Goal: Task Accomplishment & Management: Manage account settings

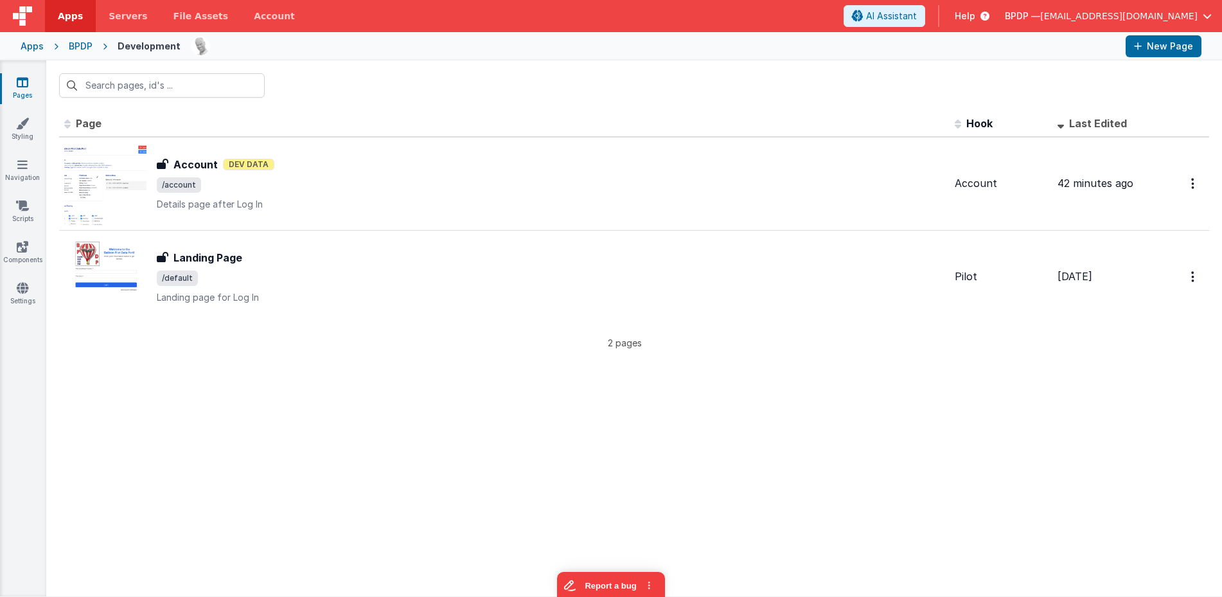
drag, startPoint x: 26, startPoint y: 42, endPoint x: 593, endPoint y: 13, distance: 567.9
click at [26, 42] on div "Apps" at bounding box center [32, 46] width 23 height 13
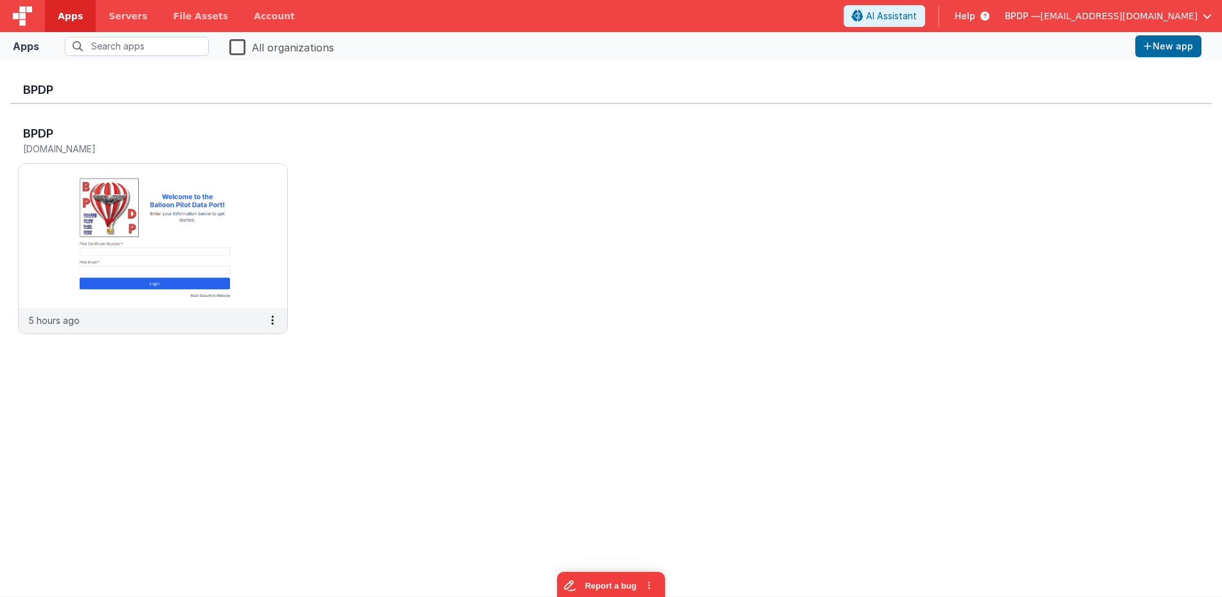
click at [1147, 22] on div "BPDP — [EMAIL_ADDRESS][DOMAIN_NAME]" at bounding box center [1108, 16] width 207 height 22
click at [1144, 20] on span "[EMAIL_ADDRESS][DOMAIN_NAME]" at bounding box center [1118, 16] width 157 height 13
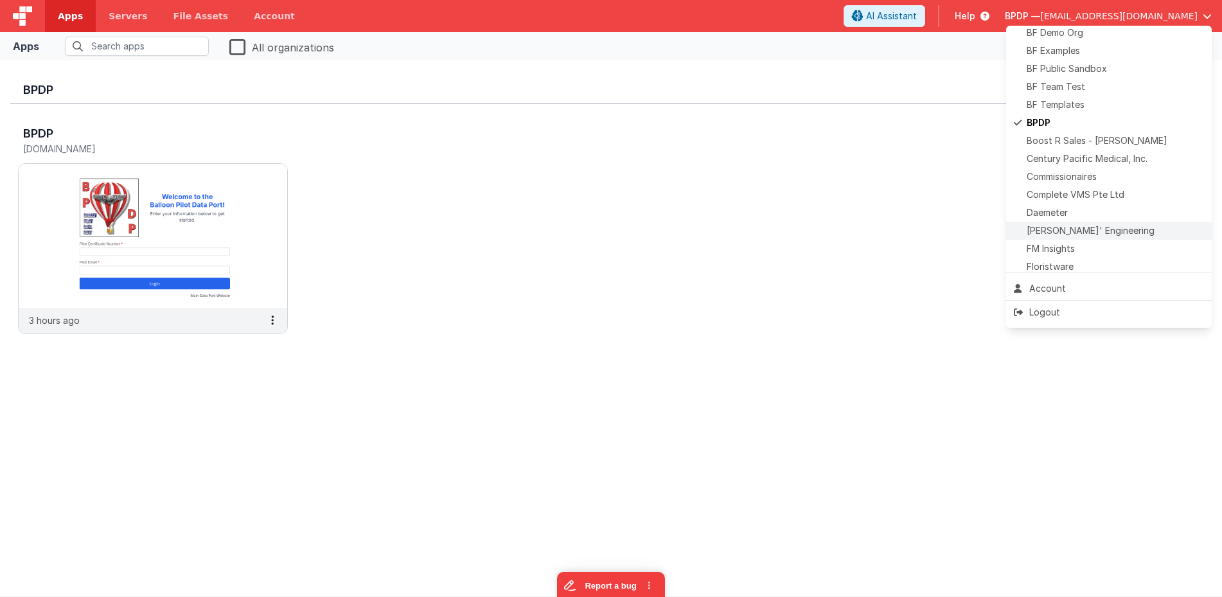
click at [1058, 232] on span "[PERSON_NAME]' Engineering" at bounding box center [1090, 230] width 128 height 13
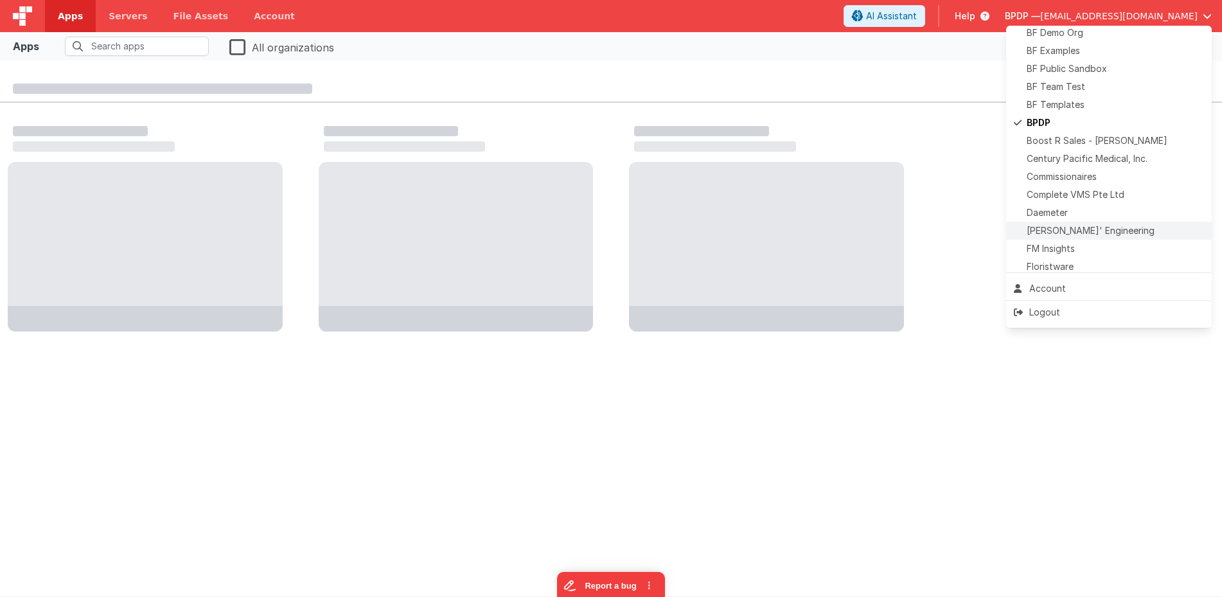
scroll to position [58, 0]
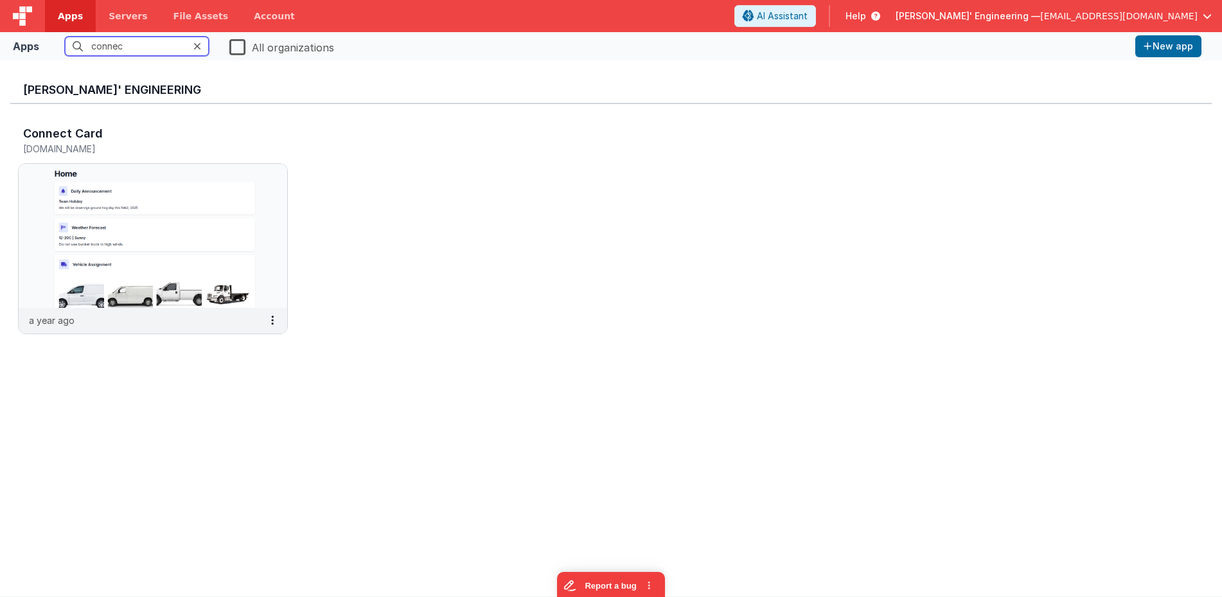
type input "connec"
drag, startPoint x: 581, startPoint y: 178, endPoint x: 294, endPoint y: 188, distance: 286.6
click at [579, 178] on div "Connect Card [DOMAIN_NAME] a year ago" at bounding box center [610, 234] width 1201 height 260
click at [243, 190] on img at bounding box center [153, 236] width 268 height 144
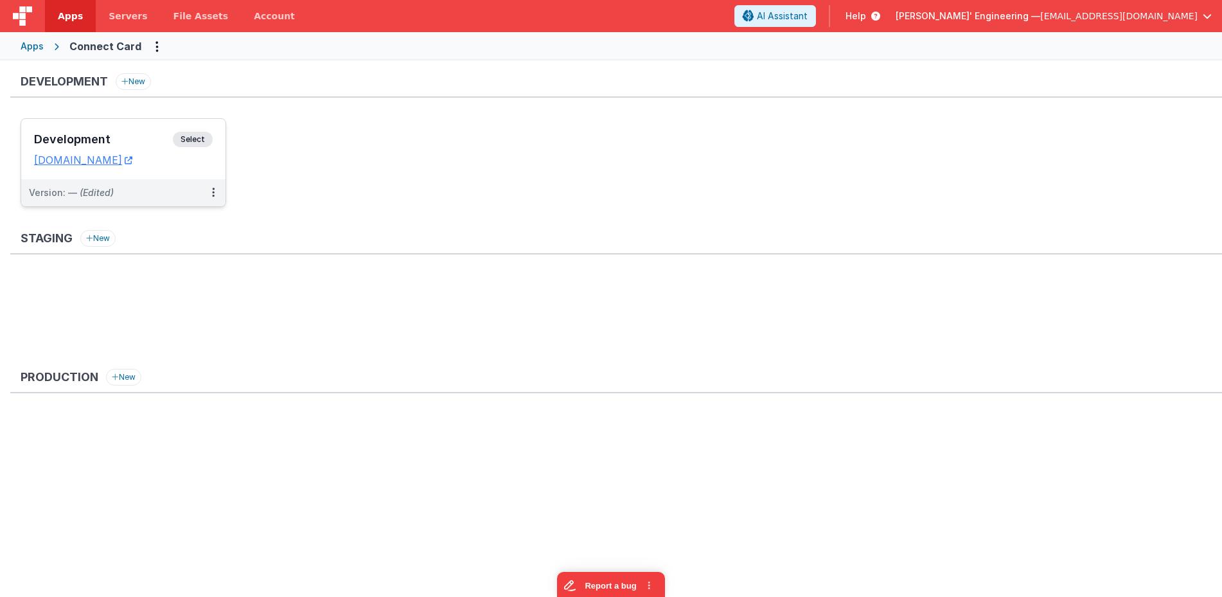
click at [215, 140] on div "Development Select URLs [DOMAIN_NAME]" at bounding box center [123, 149] width 204 height 60
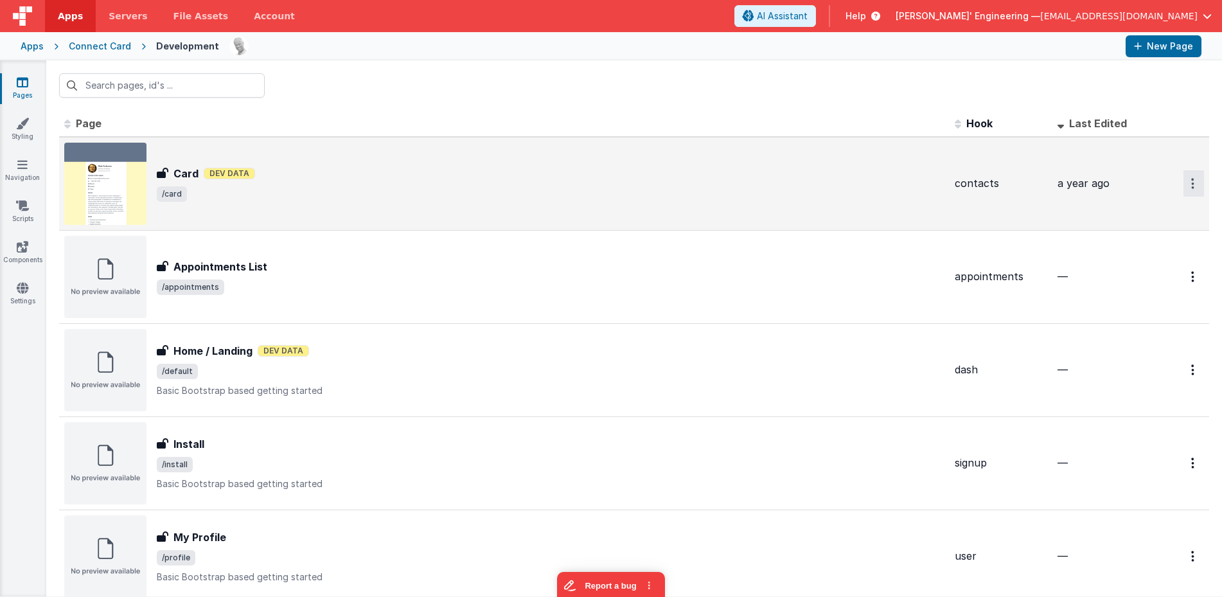
click at [1193, 184] on icon "Options" at bounding box center [1192, 183] width 3 height 11
click at [1141, 216] on link "Preview" at bounding box center [1147, 213] width 113 height 23
click at [981, 159] on td "contacts" at bounding box center [1000, 184] width 103 height 94
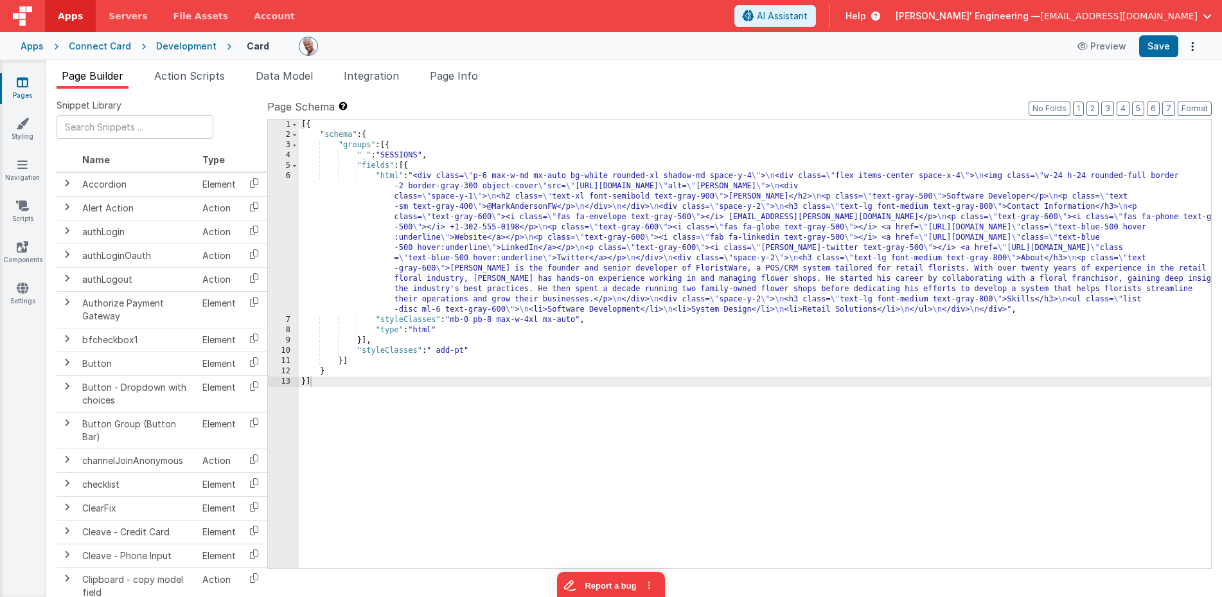
click at [22, 42] on div "Apps" at bounding box center [32, 46] width 23 height 13
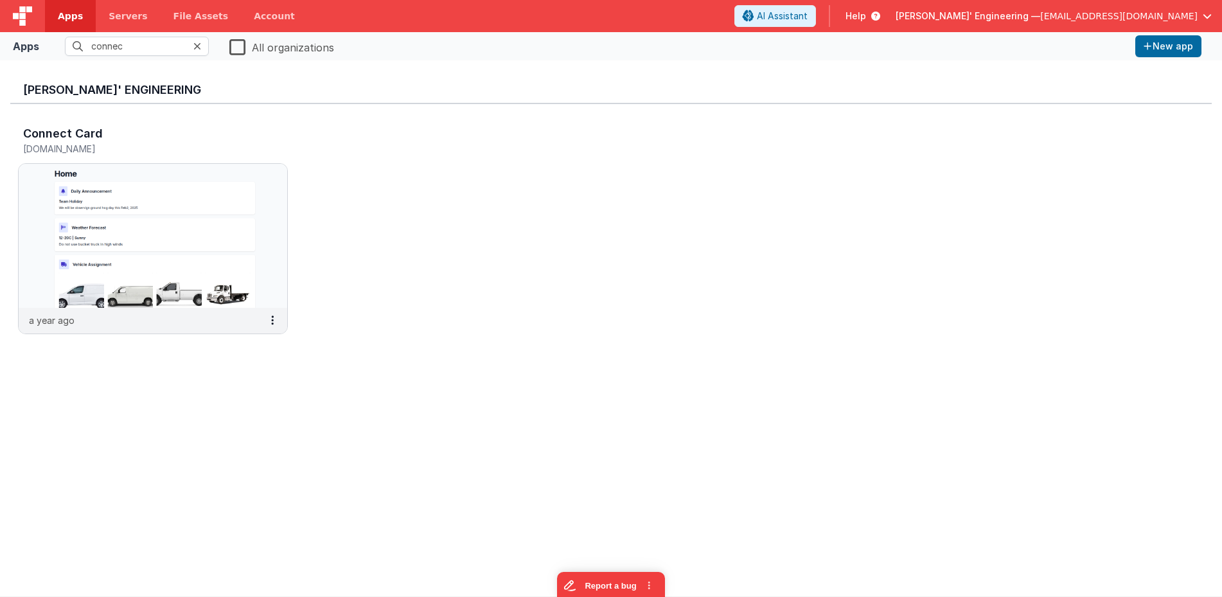
click at [239, 51] on label "All organizations" at bounding box center [281, 46] width 105 height 18
click at [0, 0] on input "All organizations" at bounding box center [0, 0] width 0 height 0
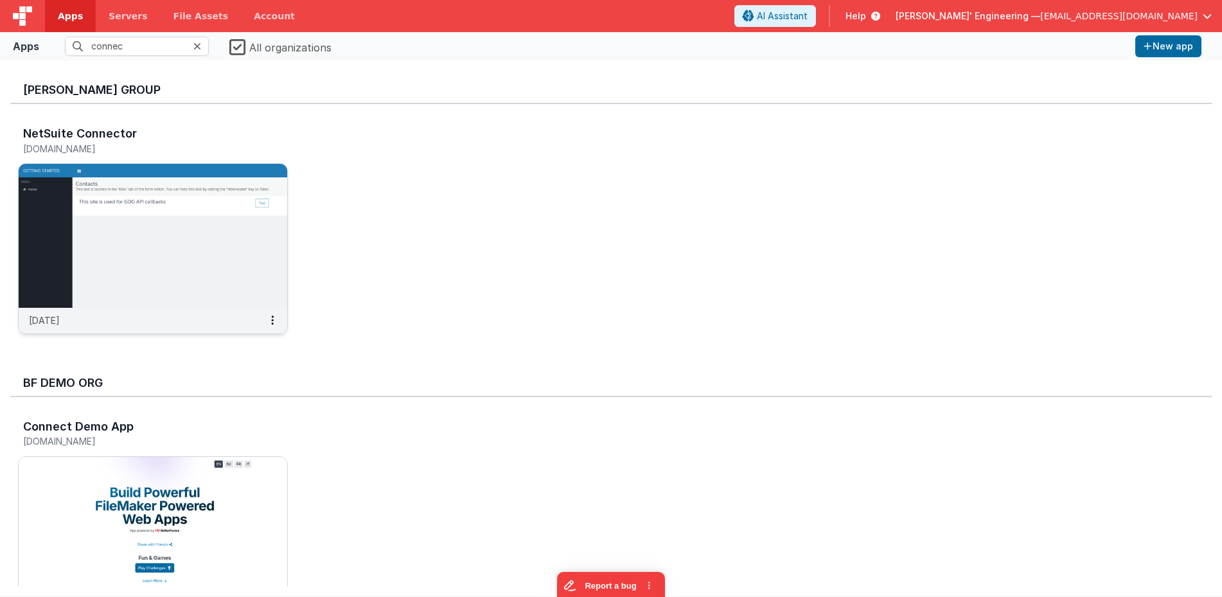
click at [239, 232] on img at bounding box center [153, 236] width 268 height 144
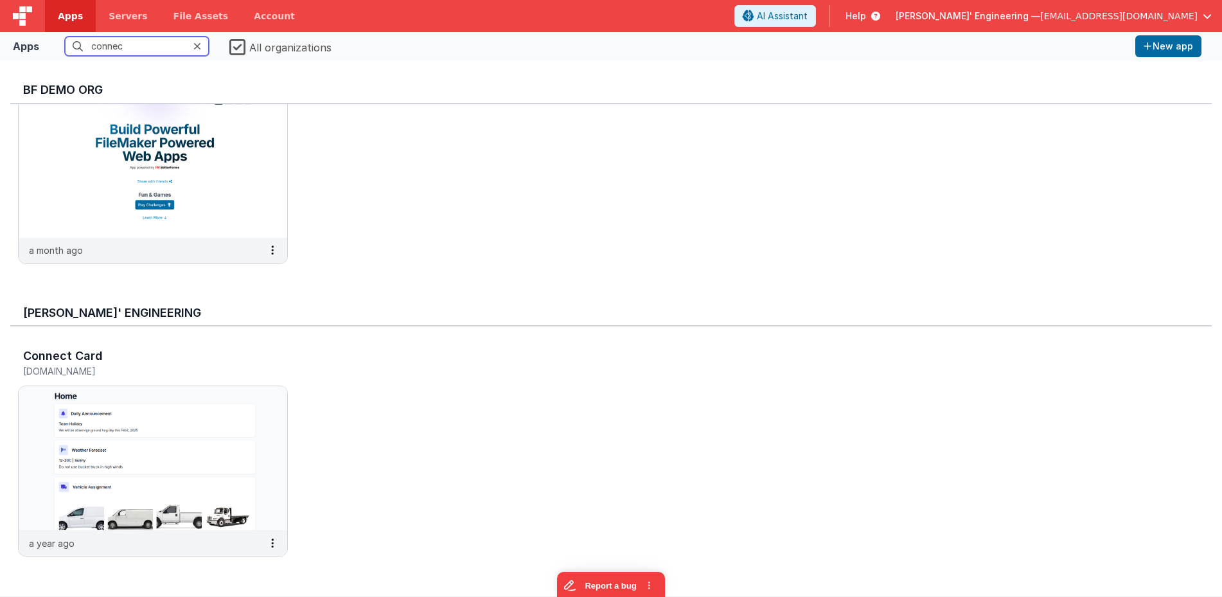
scroll to position [10, 0]
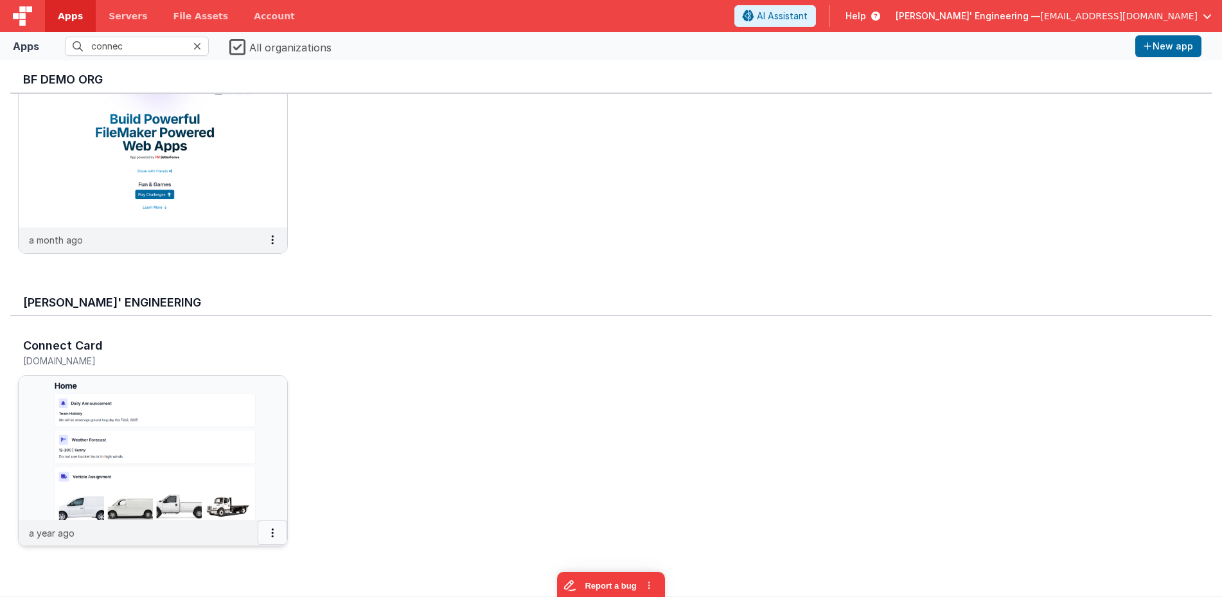
click at [264, 531] on button at bounding box center [273, 532] width 30 height 24
click at [321, 548] on div at bounding box center [611, 298] width 1222 height 597
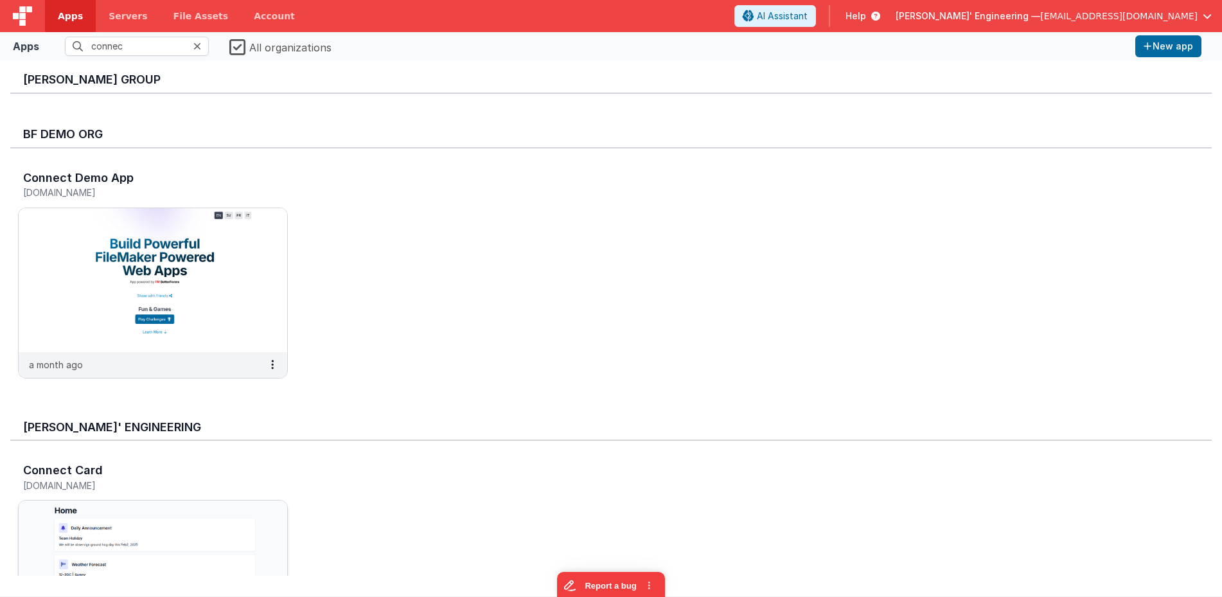
scroll to position [364, 0]
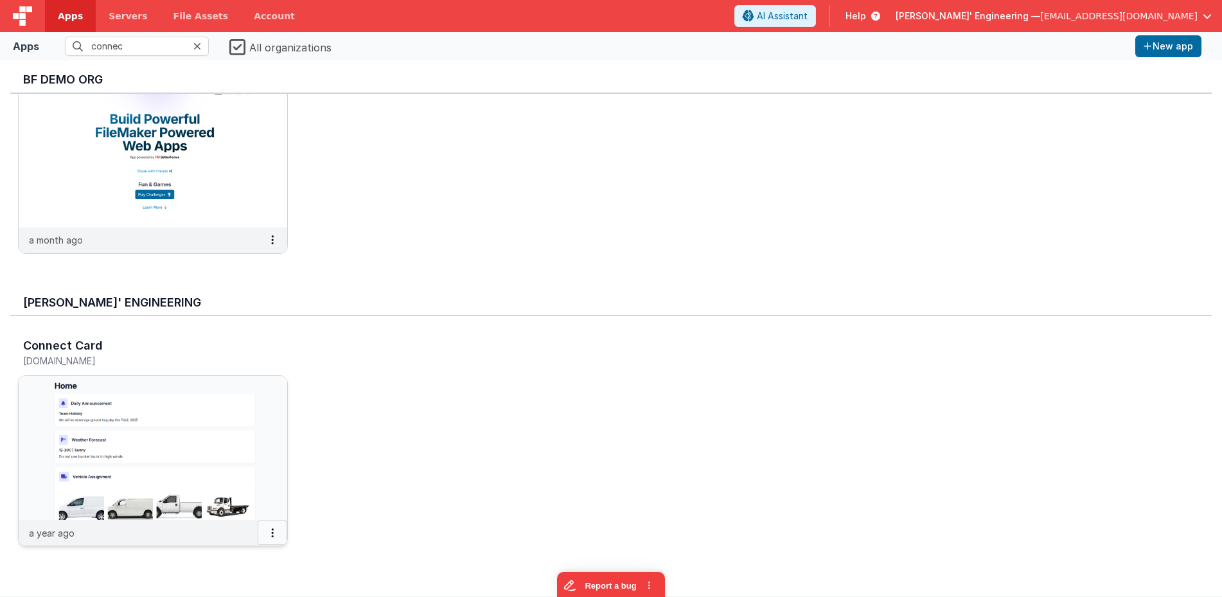
click at [272, 533] on icon at bounding box center [272, 532] width 3 height 1
click at [251, 577] on div at bounding box center [611, 298] width 1222 height 597
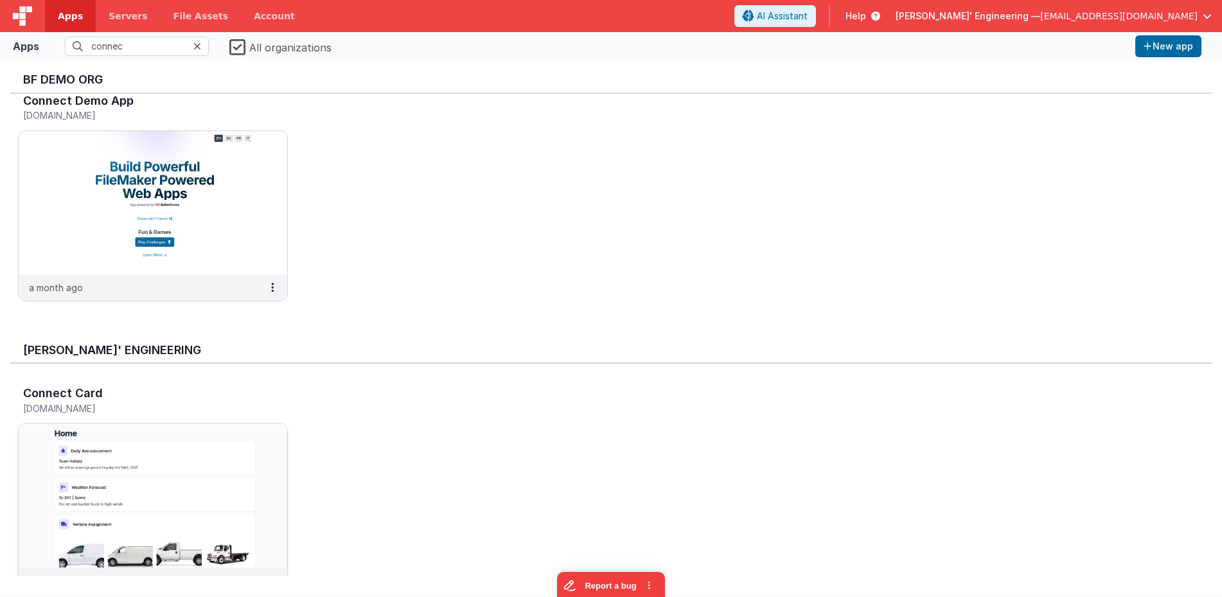
scroll to position [295, 0]
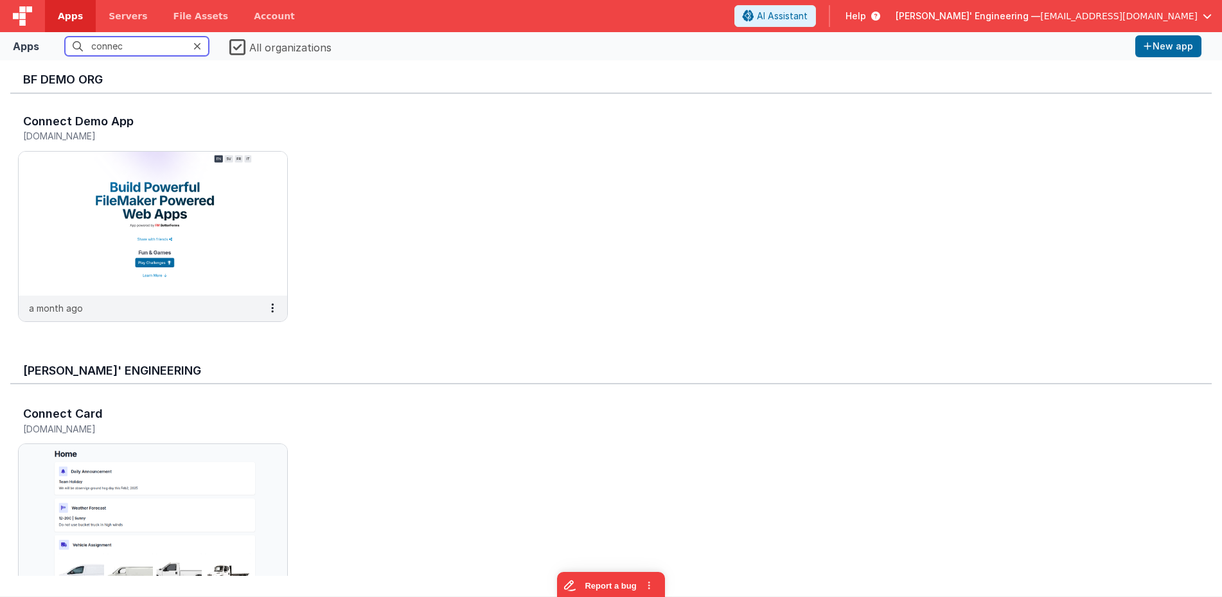
click at [143, 42] on input "connec" at bounding box center [137, 46] width 144 height 19
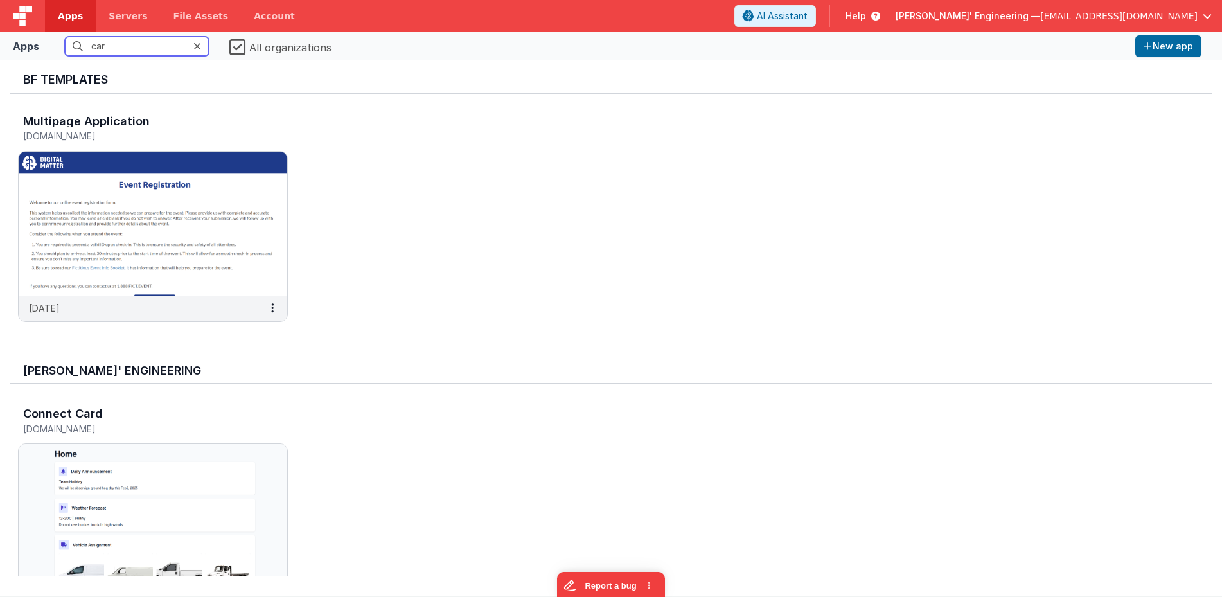
scroll to position [0, 0]
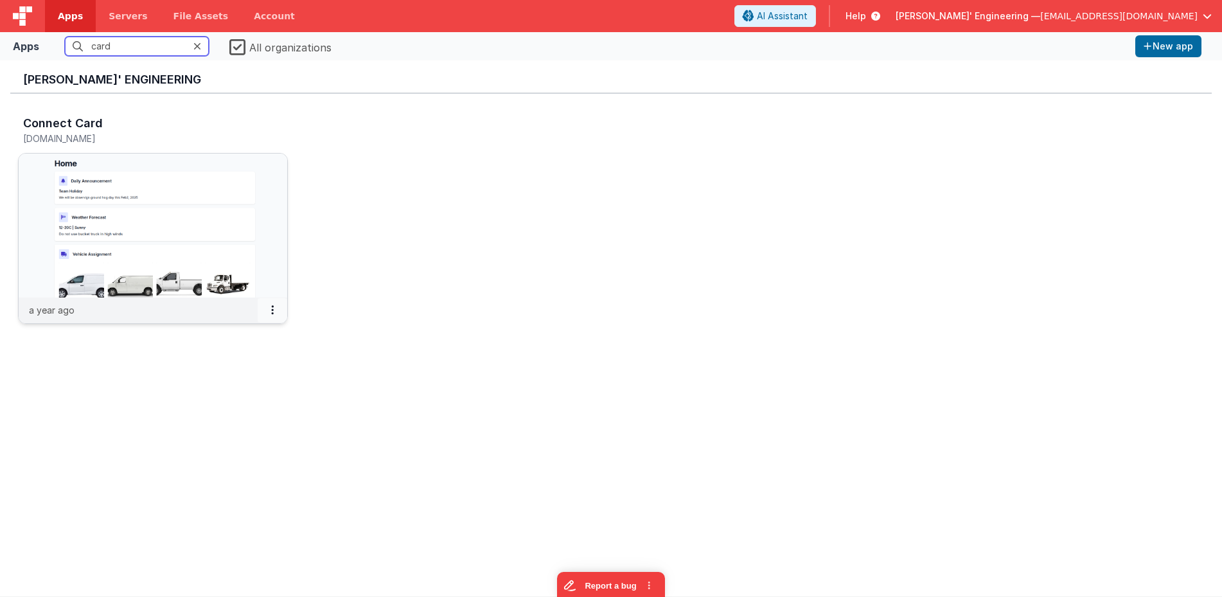
type input "card"
click at [276, 311] on button at bounding box center [273, 310] width 30 height 24
click at [262, 409] on link "Delete App" at bounding box center [243, 406] width 89 height 24
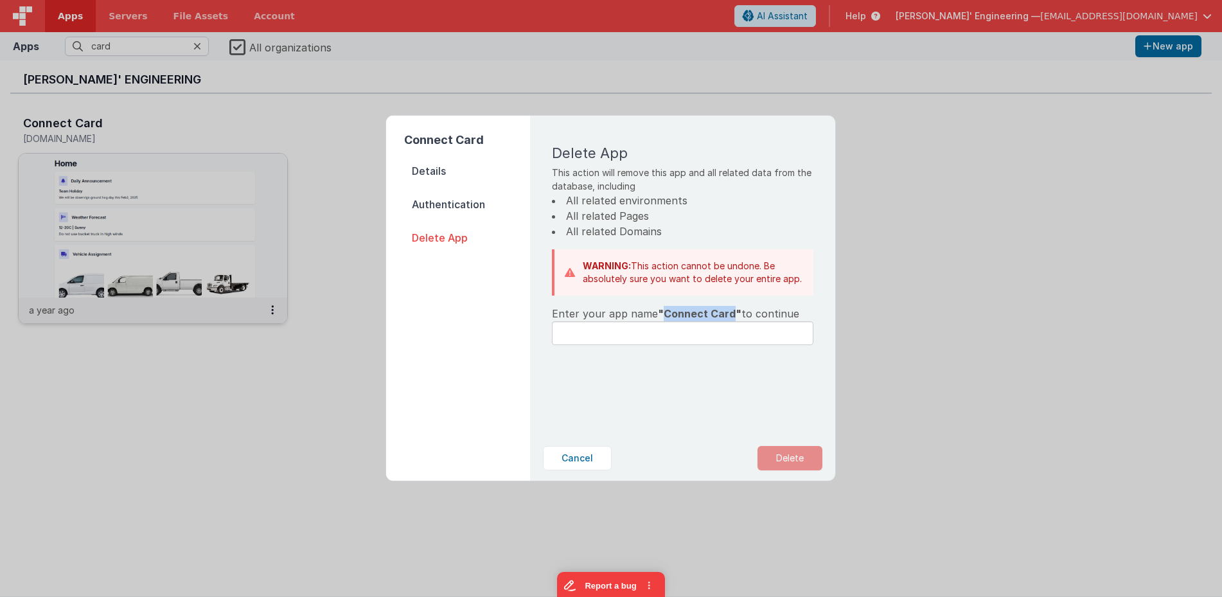
drag, startPoint x: 730, startPoint y: 312, endPoint x: 662, endPoint y: 313, distance: 68.1
click at [662, 313] on span ""Connect Card"" at bounding box center [700, 313] width 84 height 13
copy span "Connect Card"
click at [660, 338] on input "text" at bounding box center [682, 333] width 261 height 24
paste input "Connect Card"
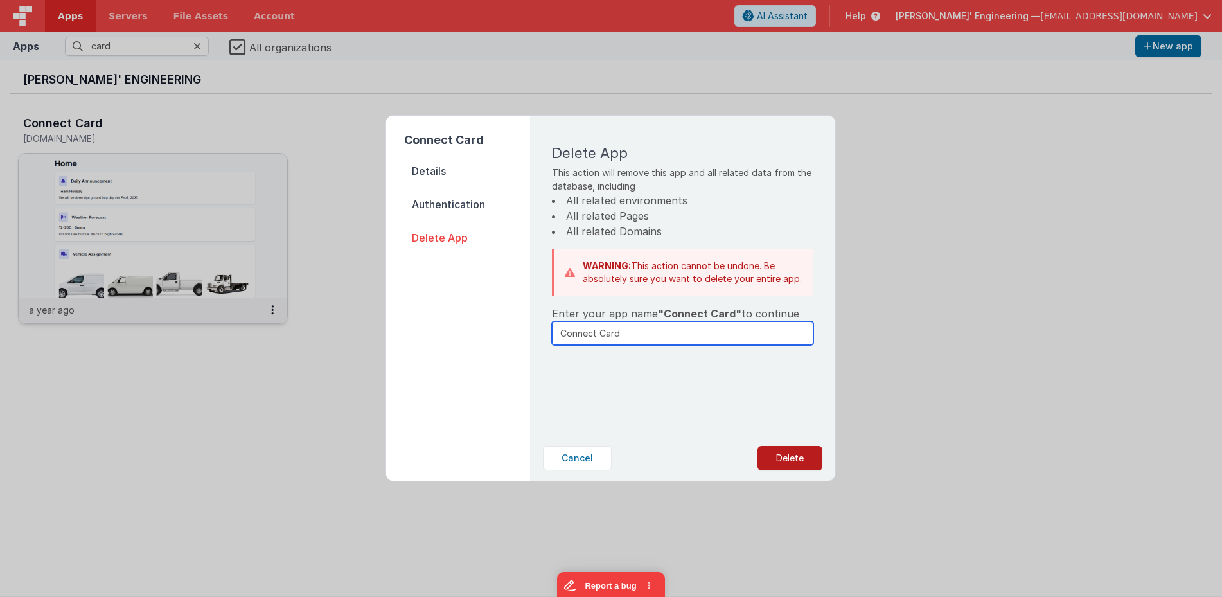
type input "Connect Card"
click at [796, 457] on button "Delete" at bounding box center [789, 458] width 65 height 24
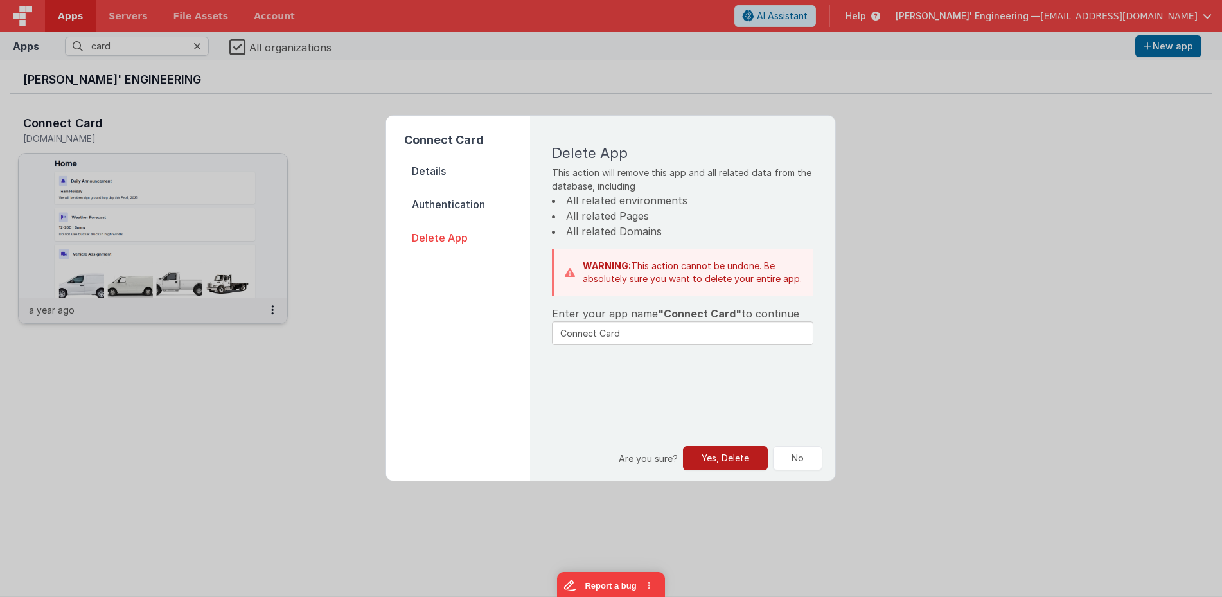
click at [728, 461] on button "Yes, Delete" at bounding box center [725, 458] width 85 height 24
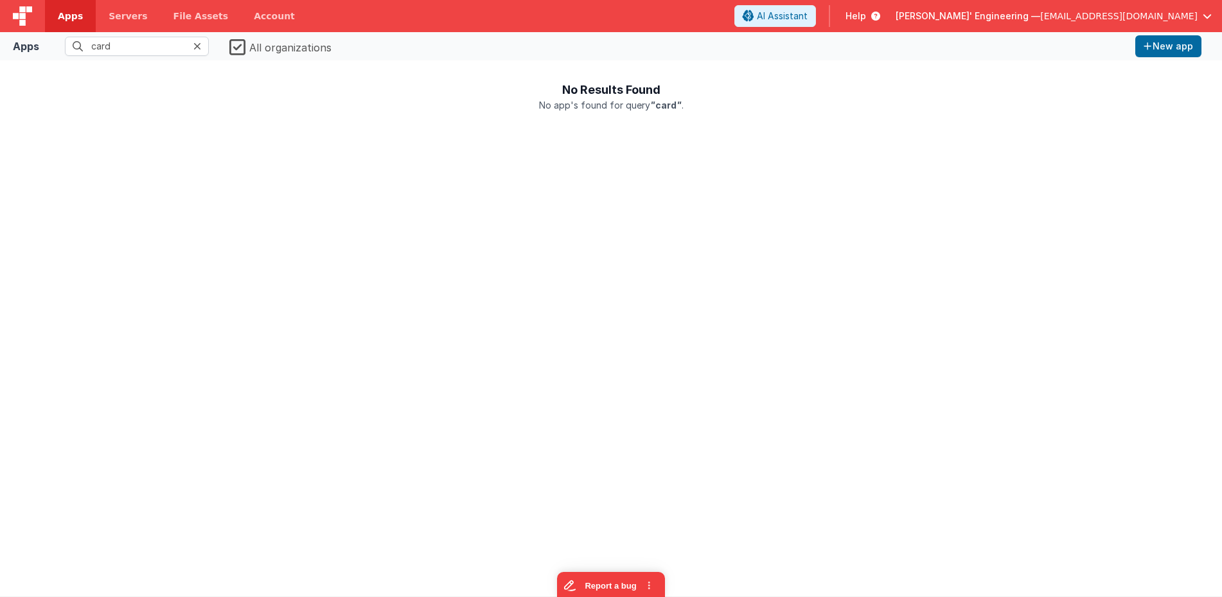
click at [198, 47] on icon at bounding box center [197, 46] width 8 height 10
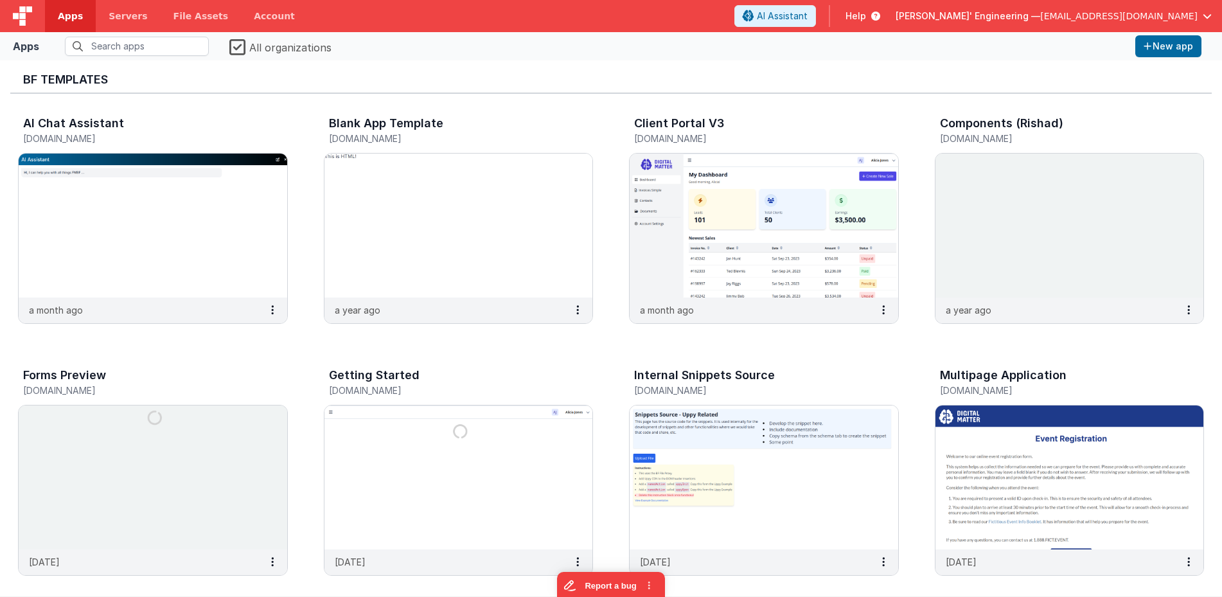
click at [260, 48] on label "All organizations" at bounding box center [280, 46] width 102 height 18
click at [0, 0] on input "All organizations" at bounding box center [0, 0] width 0 height 0
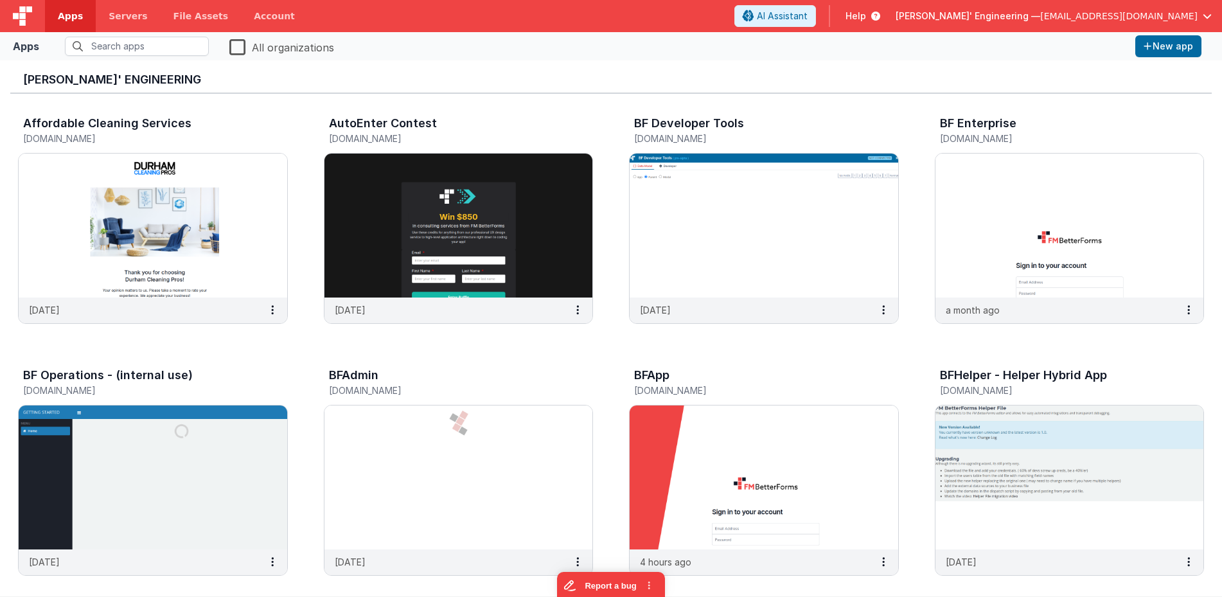
click at [1137, 21] on span "[EMAIL_ADDRESS][DOMAIN_NAME]" at bounding box center [1118, 16] width 157 height 13
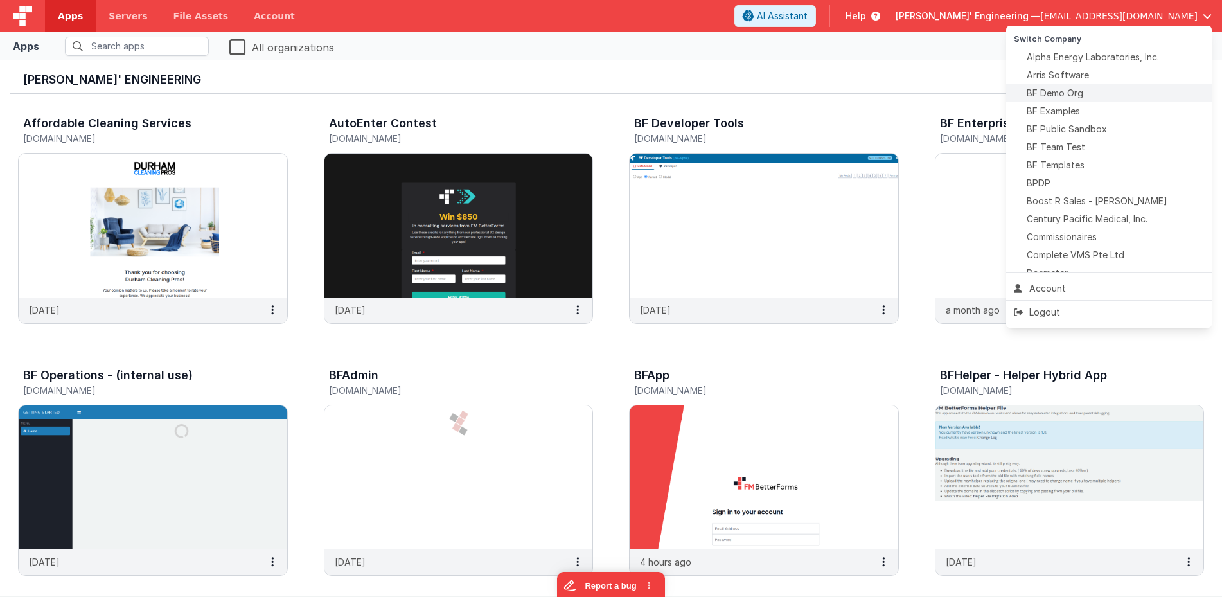
click at [1064, 99] on span "BF Demo Org" at bounding box center [1054, 93] width 57 height 13
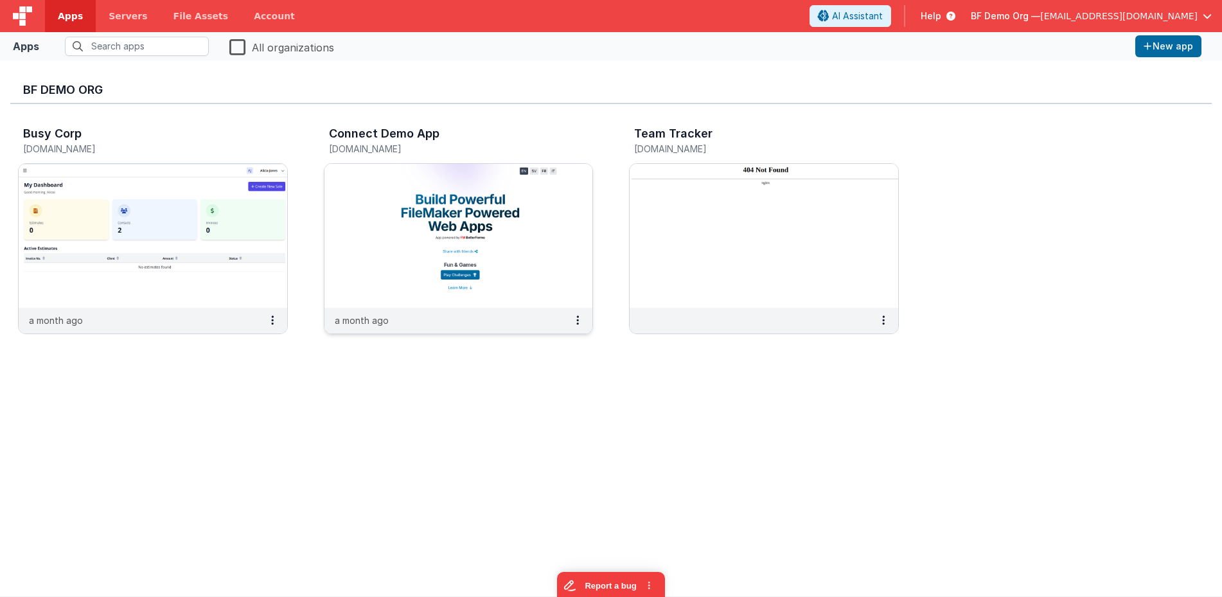
click at [474, 216] on img at bounding box center [458, 236] width 268 height 144
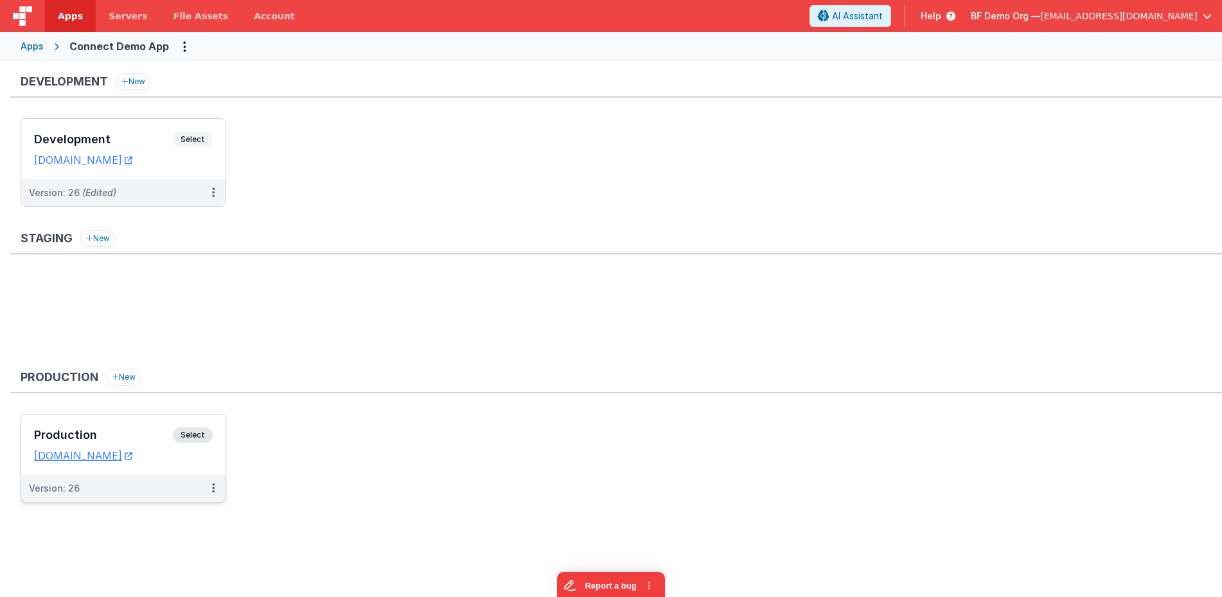
click at [202, 440] on span "Select" at bounding box center [193, 434] width 40 height 15
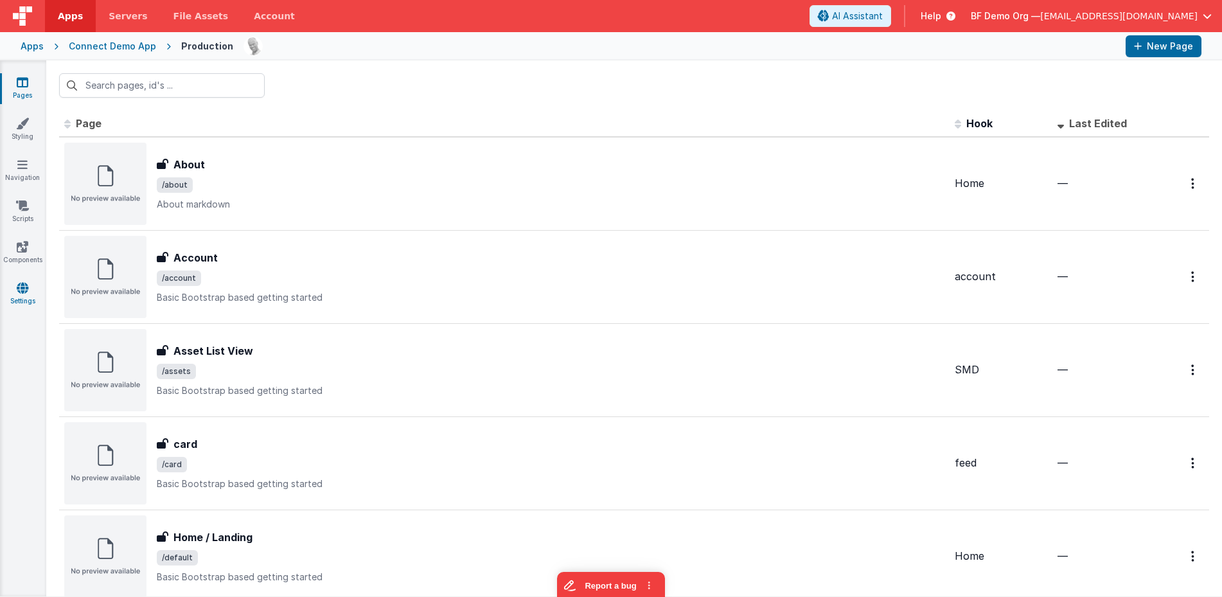
click at [32, 292] on link "Settings" at bounding box center [22, 294] width 46 height 26
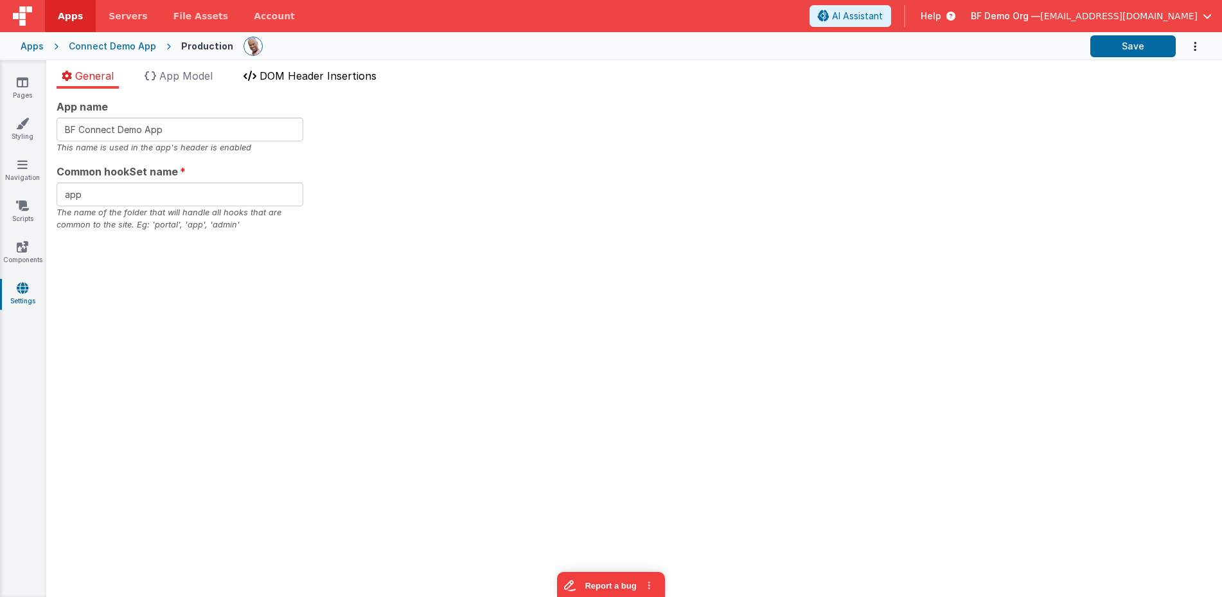
click at [315, 76] on span "DOM Header Insertions" at bounding box center [318, 75] width 117 height 13
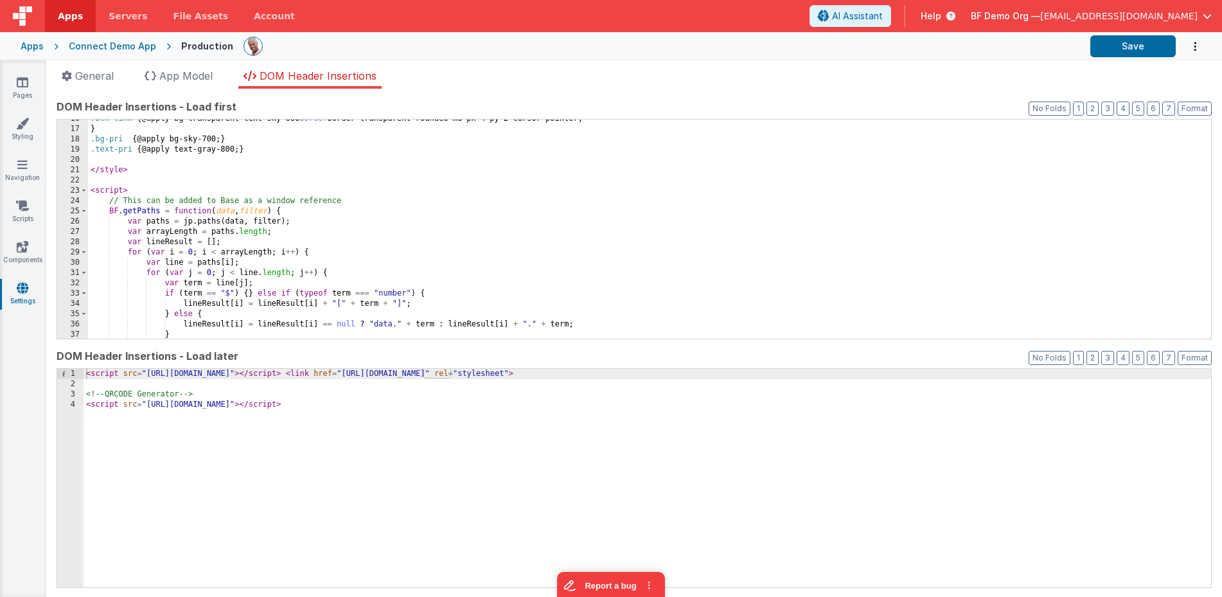
scroll to position [160, 0]
click at [84, 211] on span at bounding box center [83, 211] width 7 height 10
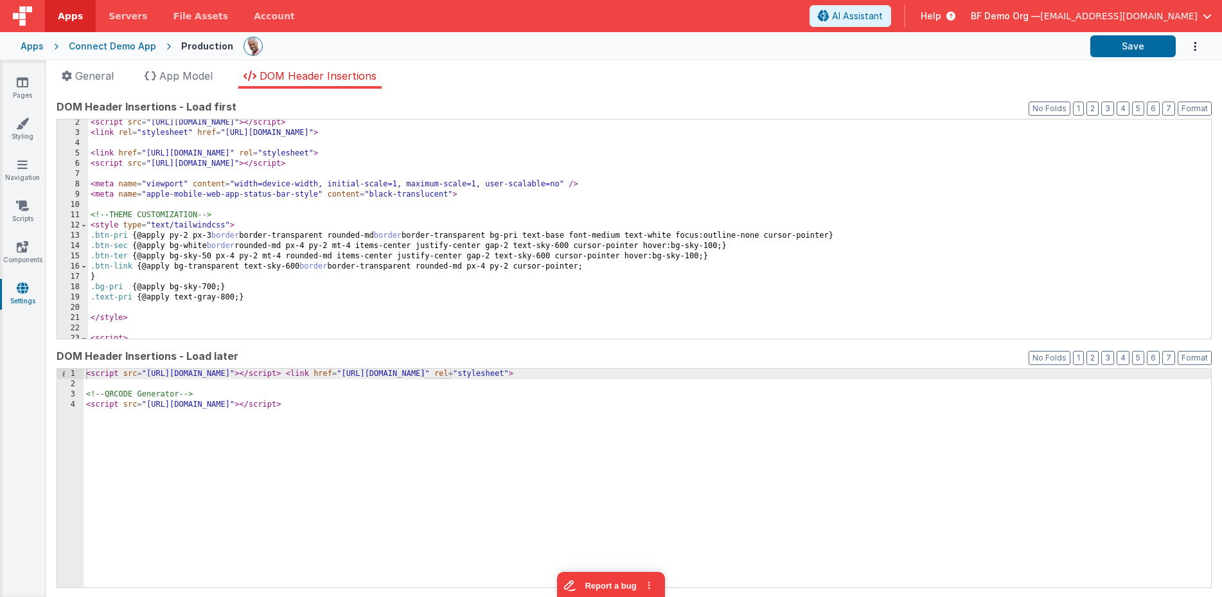
scroll to position [0, 0]
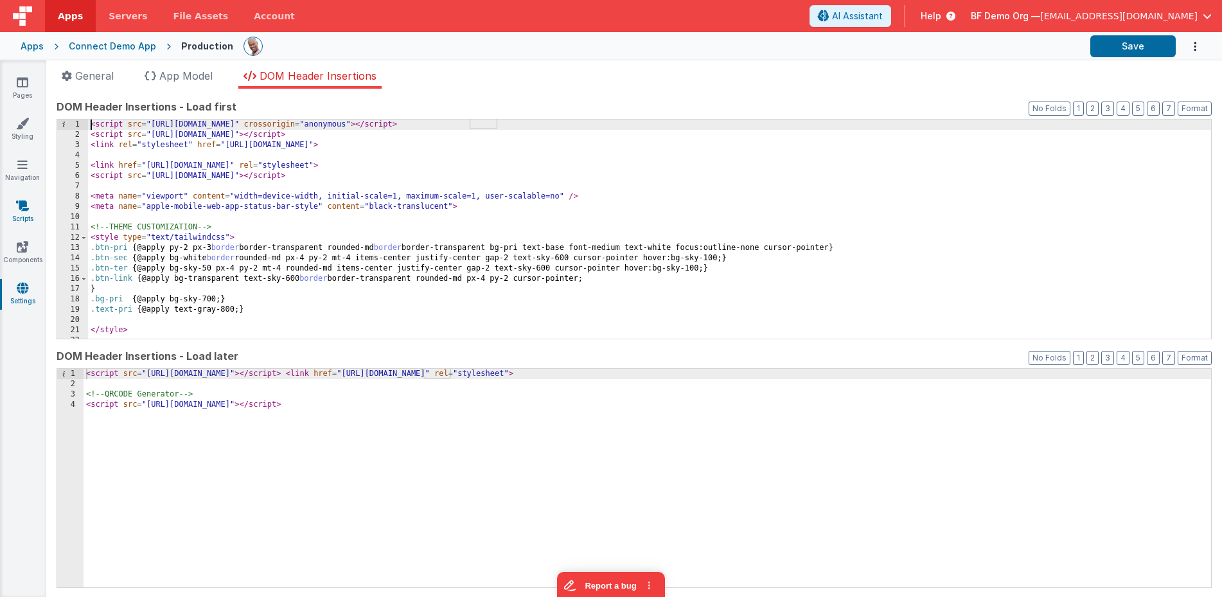
click at [26, 212] on link "Scripts" at bounding box center [22, 212] width 46 height 26
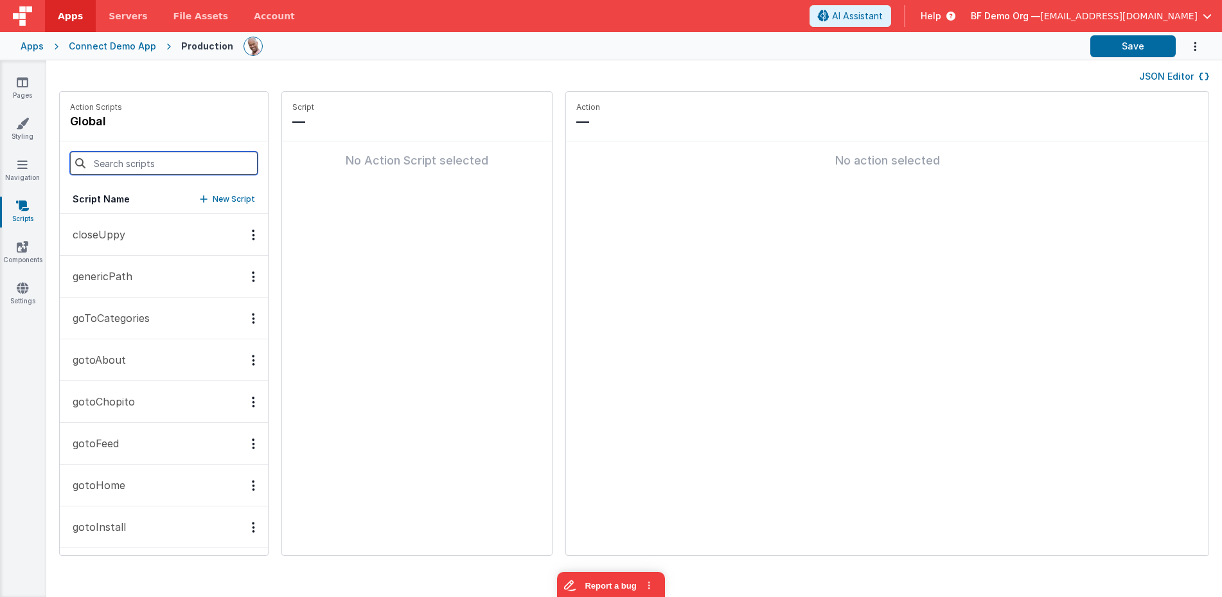
click at [109, 164] on input at bounding box center [164, 163] width 188 height 23
type input "ona"
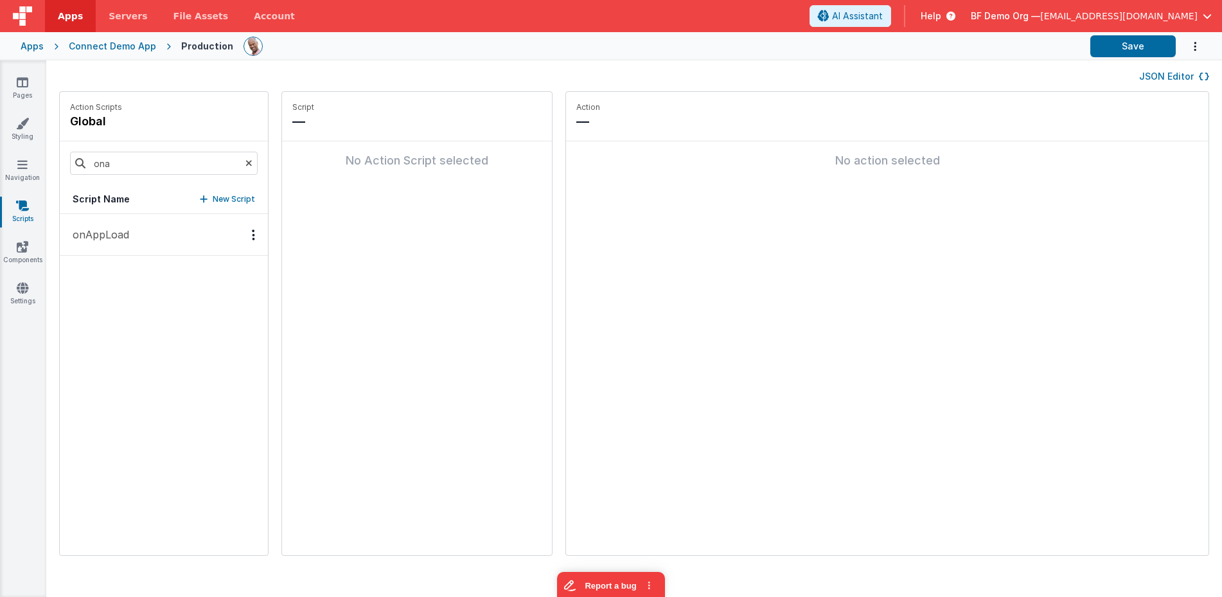
click at [116, 230] on p "onAppLoad" at bounding box center [97, 234] width 64 height 15
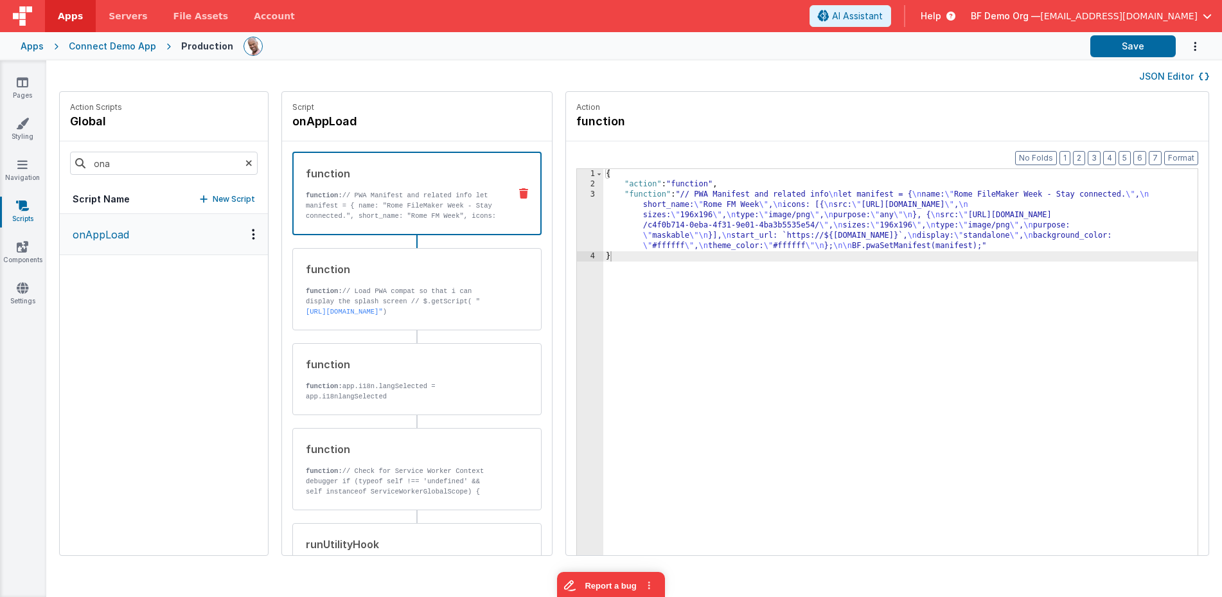
click at [130, 47] on div "Connect Demo App" at bounding box center [112, 46] width 87 height 13
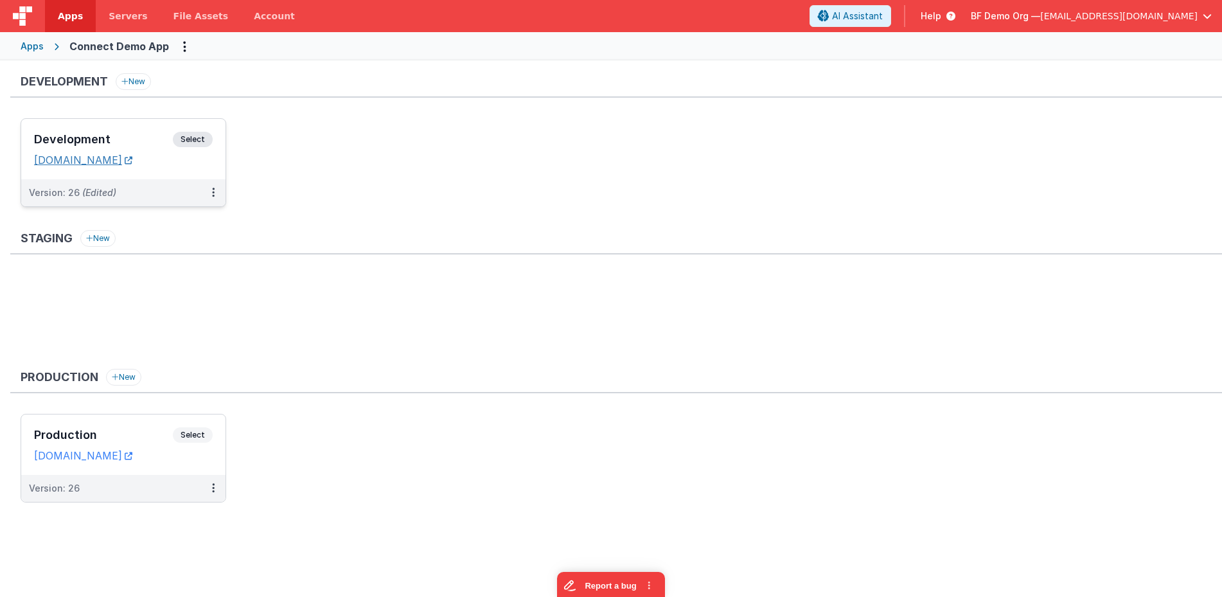
click at [132, 164] on link "[DOMAIN_NAME]" at bounding box center [83, 160] width 98 height 13
click at [206, 436] on span "Select" at bounding box center [193, 434] width 40 height 15
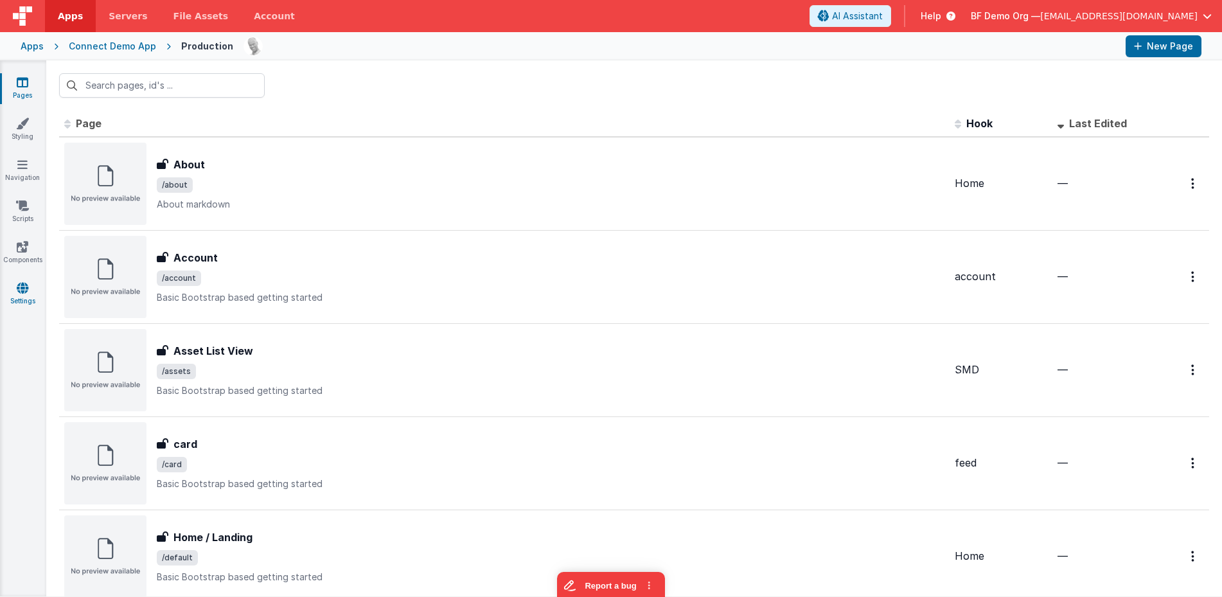
click at [28, 292] on link "Settings" at bounding box center [22, 294] width 46 height 26
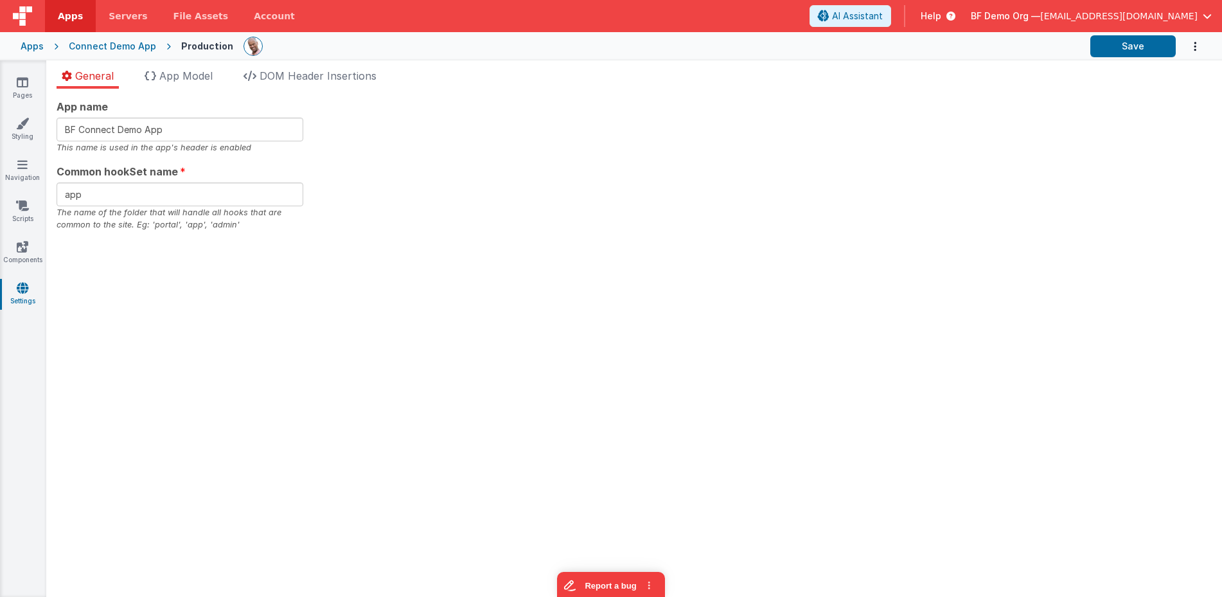
click at [328, 89] on div "App name BF Connect Demo App This name is used in the app's header is enabled C…" at bounding box center [633, 343] width 1175 height 508
click at [327, 80] on span "DOM Header Insertions" at bounding box center [318, 75] width 117 height 13
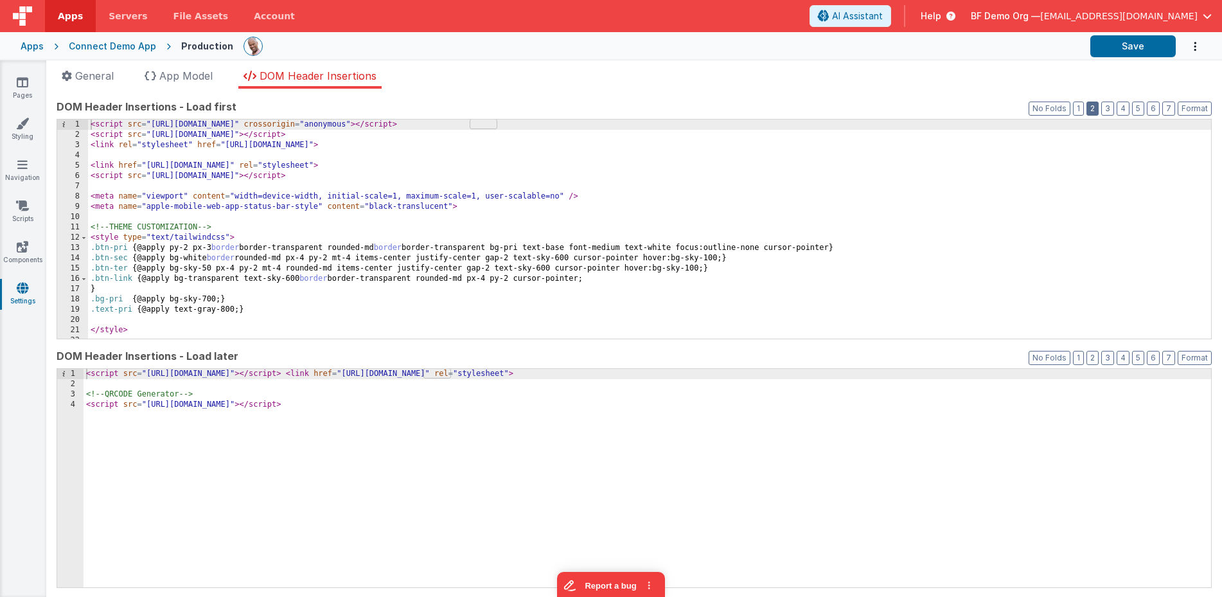
click at [1096, 106] on button "2" at bounding box center [1092, 108] width 12 height 14
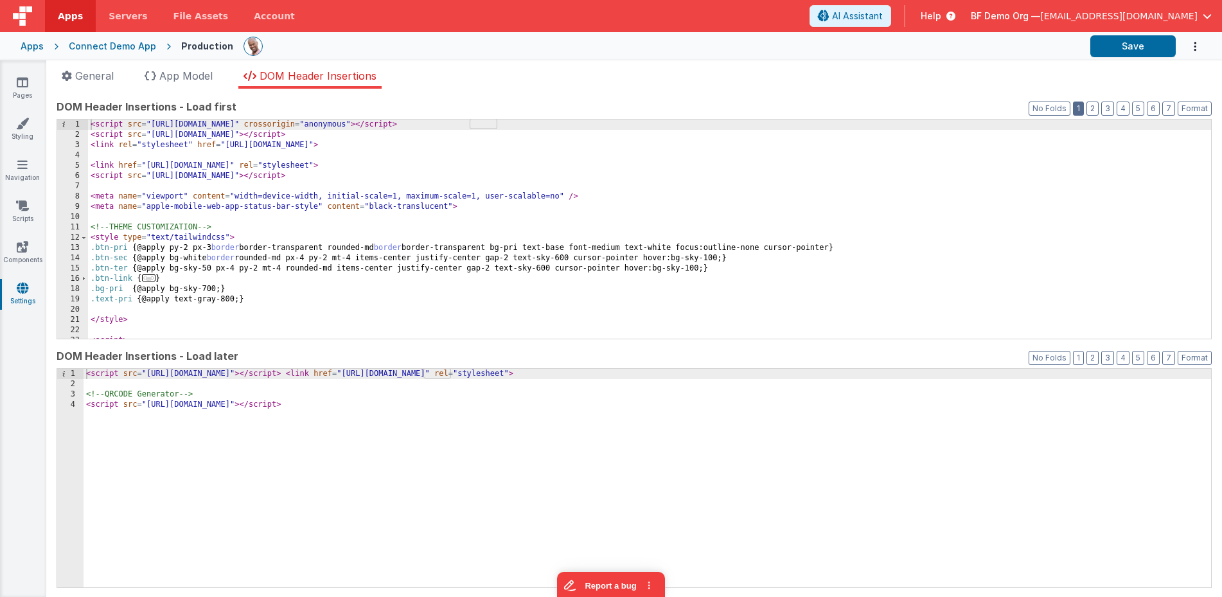
click at [1081, 109] on button "1" at bounding box center [1078, 108] width 11 height 14
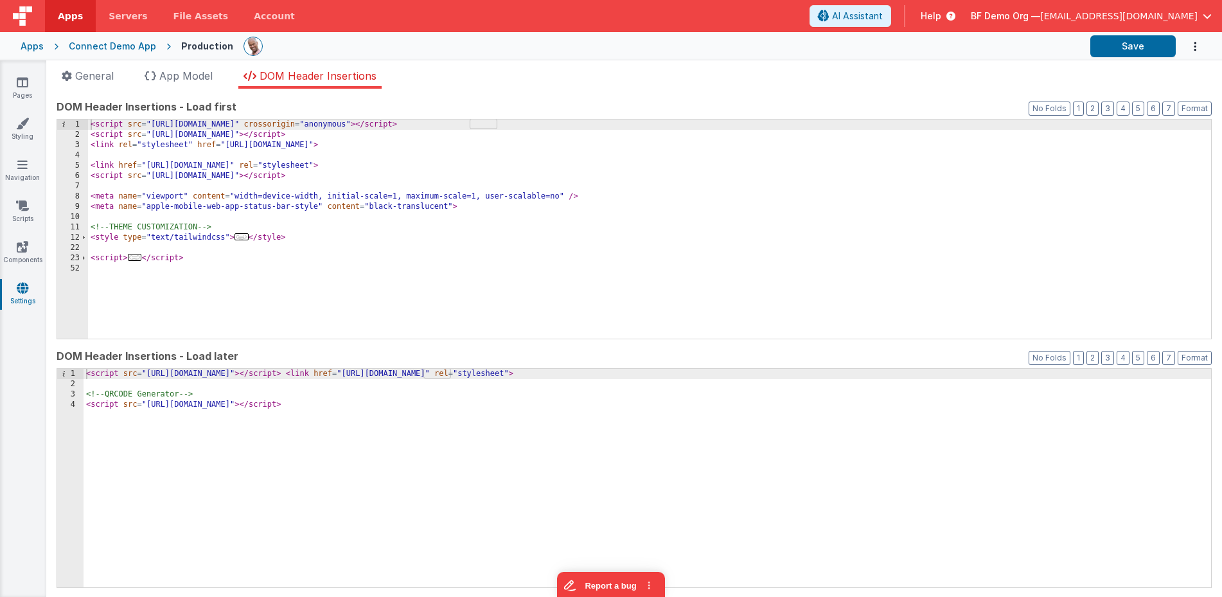
click at [1102, 108] on label "DOM Header Insertions - Load first" at bounding box center [634, 106] width 1155 height 15
click at [1095, 109] on button "2" at bounding box center [1092, 108] width 12 height 14
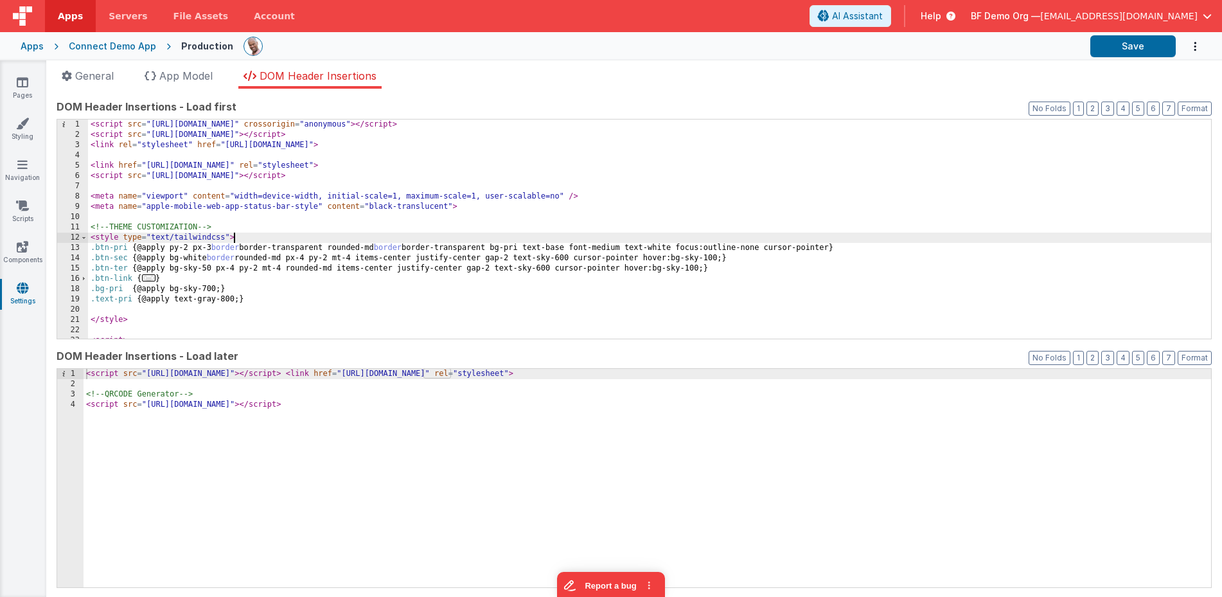
click at [491, 236] on div "< script src = "[URL][DOMAIN_NAME]" crossorigin = "anonymous" > </ script > < s…" at bounding box center [649, 239] width 1123 height 240
click at [31, 217] on link "Scripts" at bounding box center [22, 212] width 46 height 26
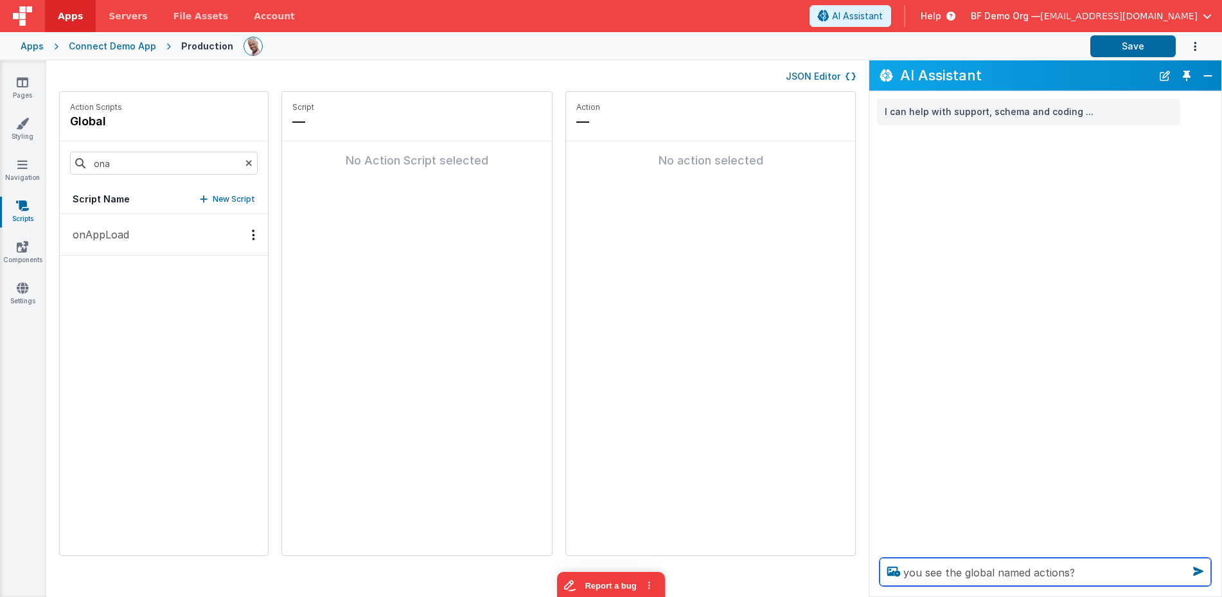
type textarea "you see the global named actions?"
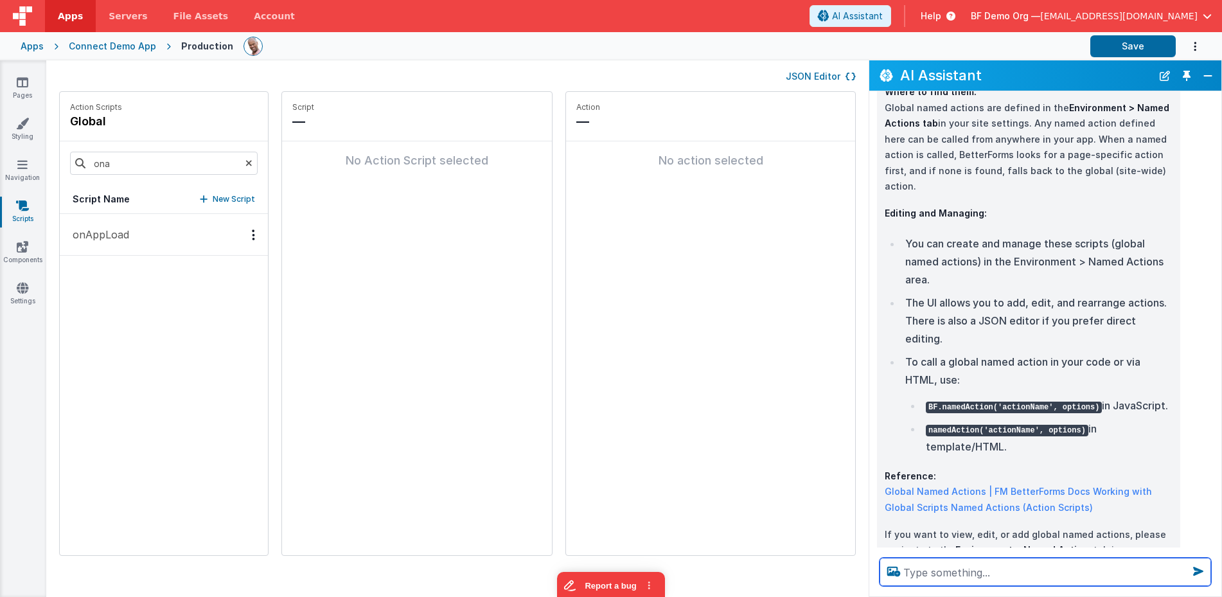
scroll to position [148, 0]
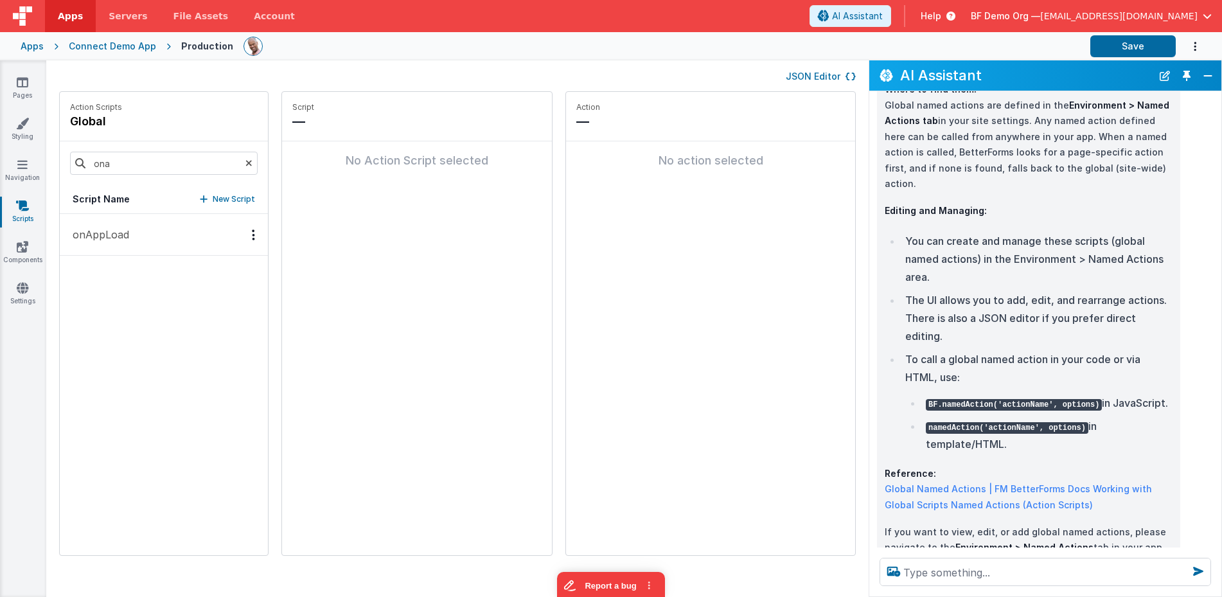
click at [123, 238] on p "onAppLoad" at bounding box center [97, 234] width 64 height 15
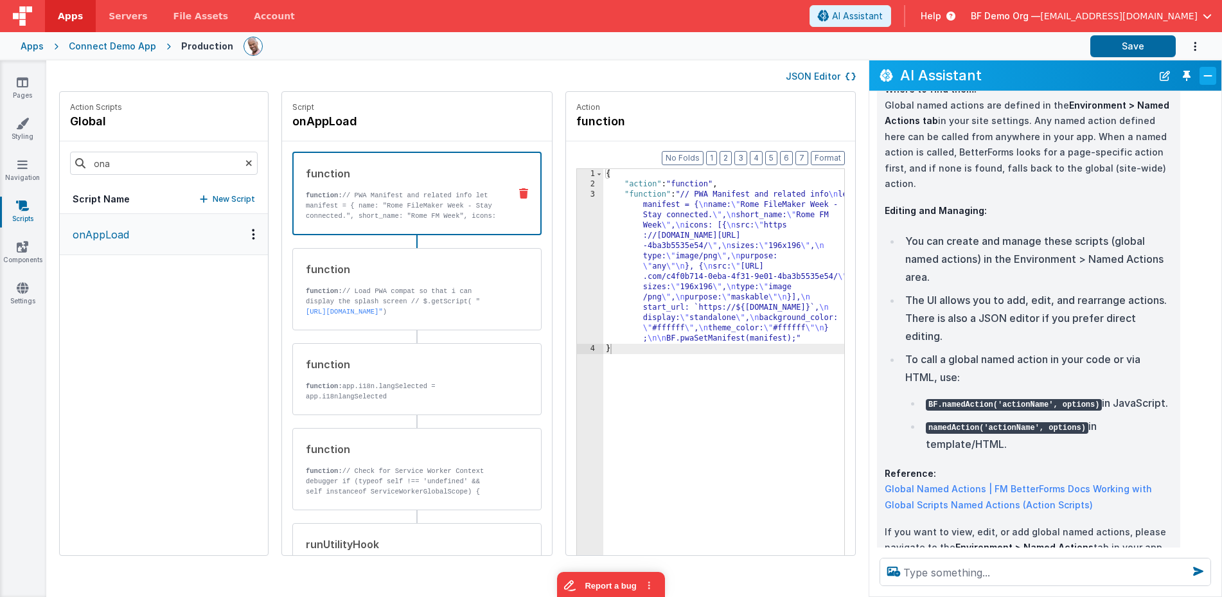
click at [1202, 73] on button "Close" at bounding box center [1207, 76] width 17 height 18
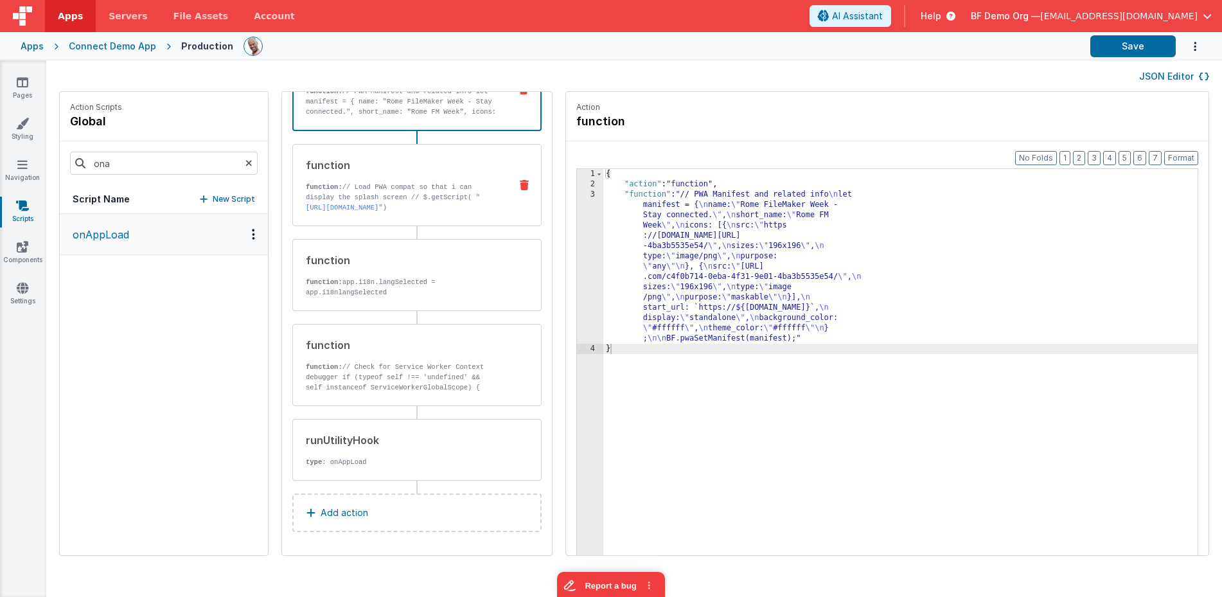
scroll to position [0, 0]
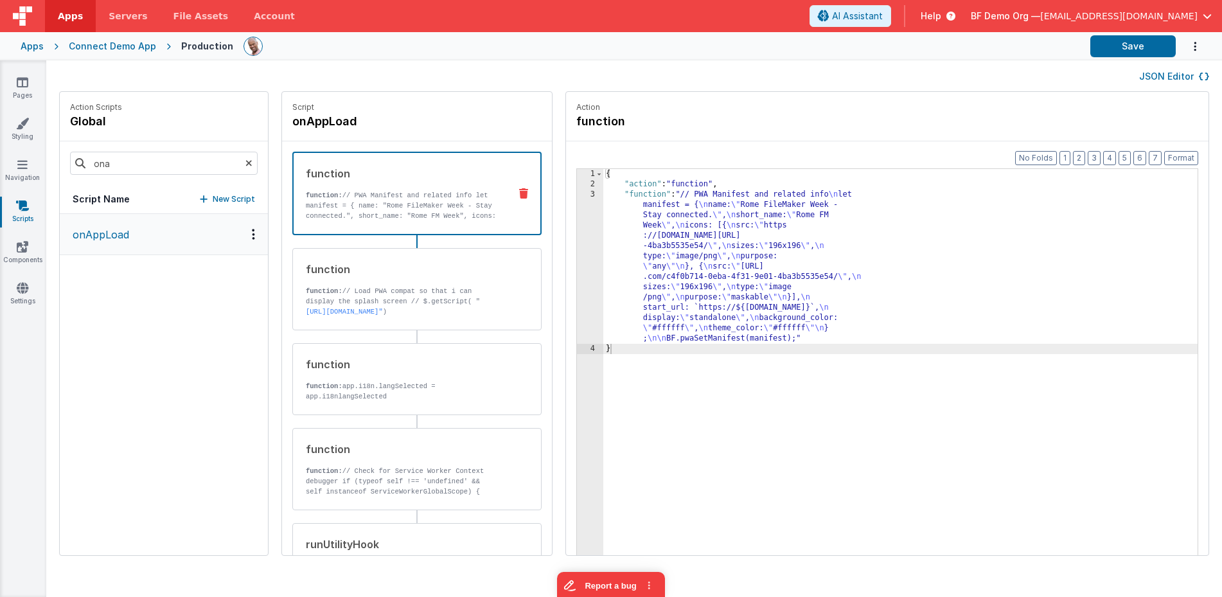
click at [119, 49] on div "Connect Demo App" at bounding box center [112, 46] width 87 height 13
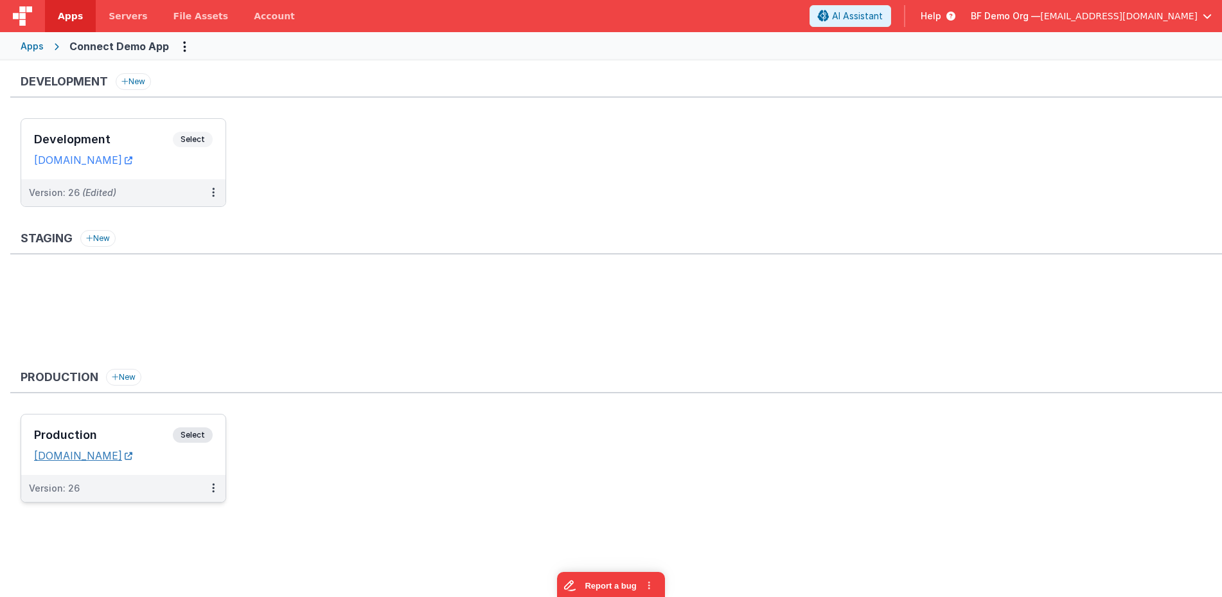
click at [132, 459] on link "[DOMAIN_NAME]" at bounding box center [83, 455] width 98 height 13
click at [122, 432] on h3 "Production" at bounding box center [103, 434] width 139 height 13
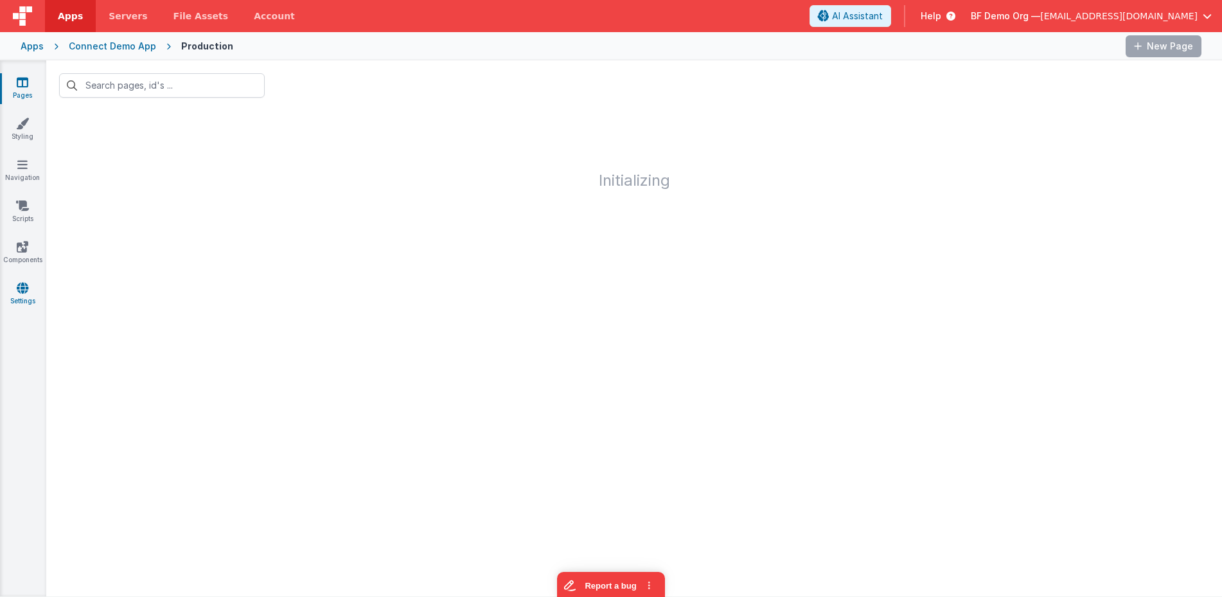
click at [21, 285] on icon at bounding box center [23, 287] width 12 height 13
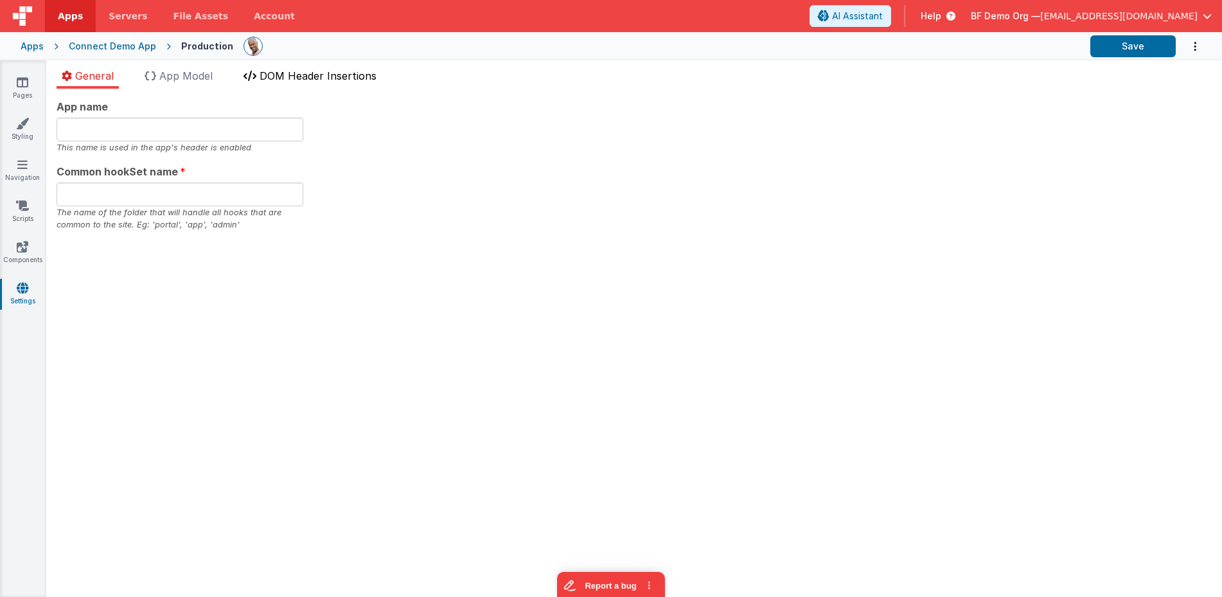
type input "BF Connect Demo App"
type input "app"
click at [332, 73] on span "DOM Header Insertions" at bounding box center [318, 75] width 117 height 13
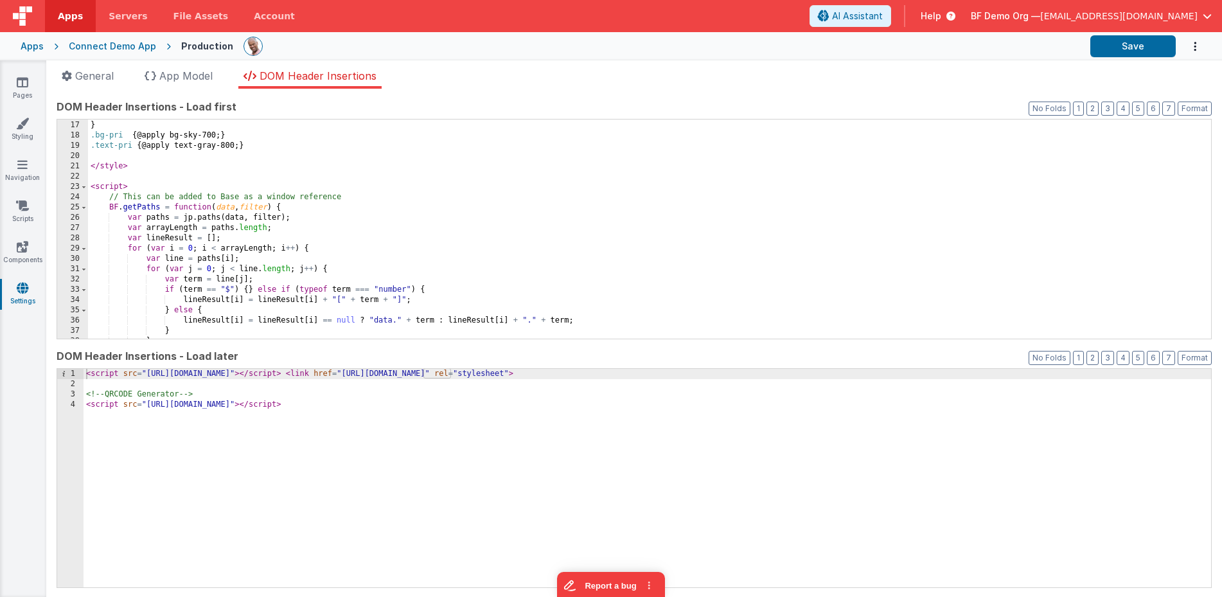
scroll to position [166, 0]
click at [84, 204] on span at bounding box center [83, 205] width 7 height 10
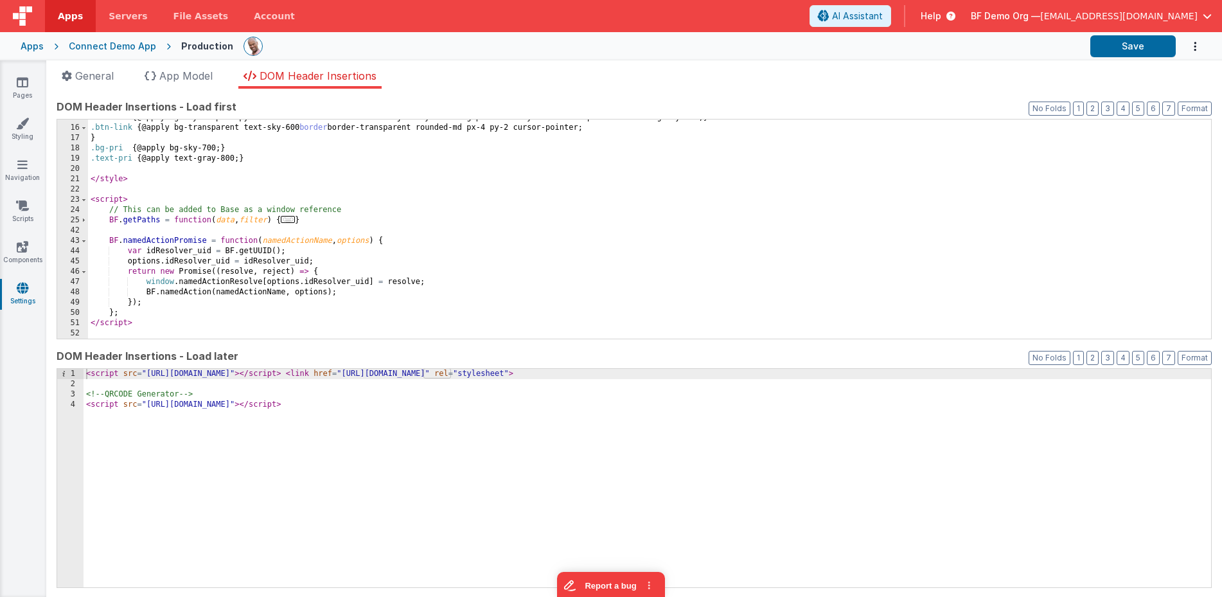
scroll to position [151, 0]
click at [81, 197] on span at bounding box center [83, 200] width 7 height 10
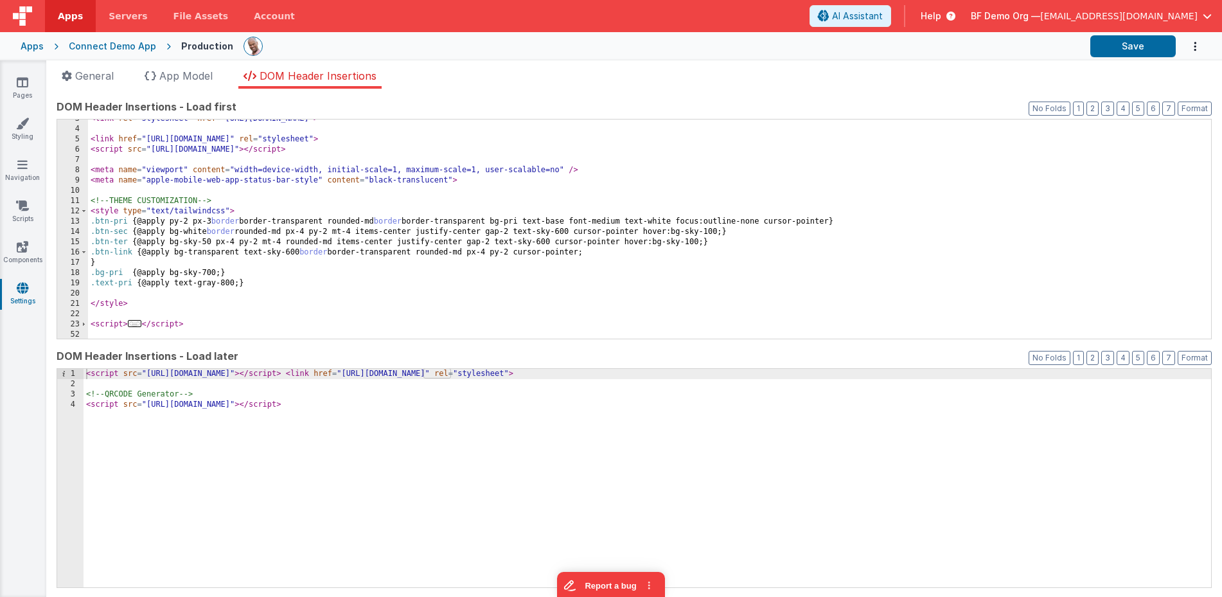
scroll to position [0, 0]
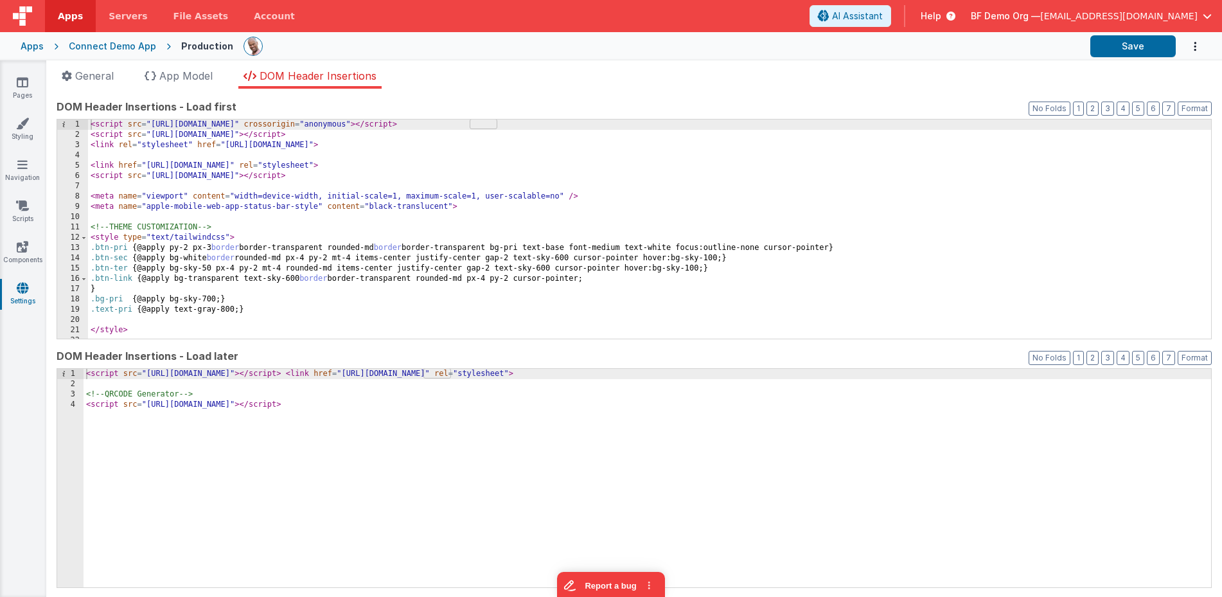
click at [103, 42] on div "Connect Demo App" at bounding box center [112, 46] width 87 height 13
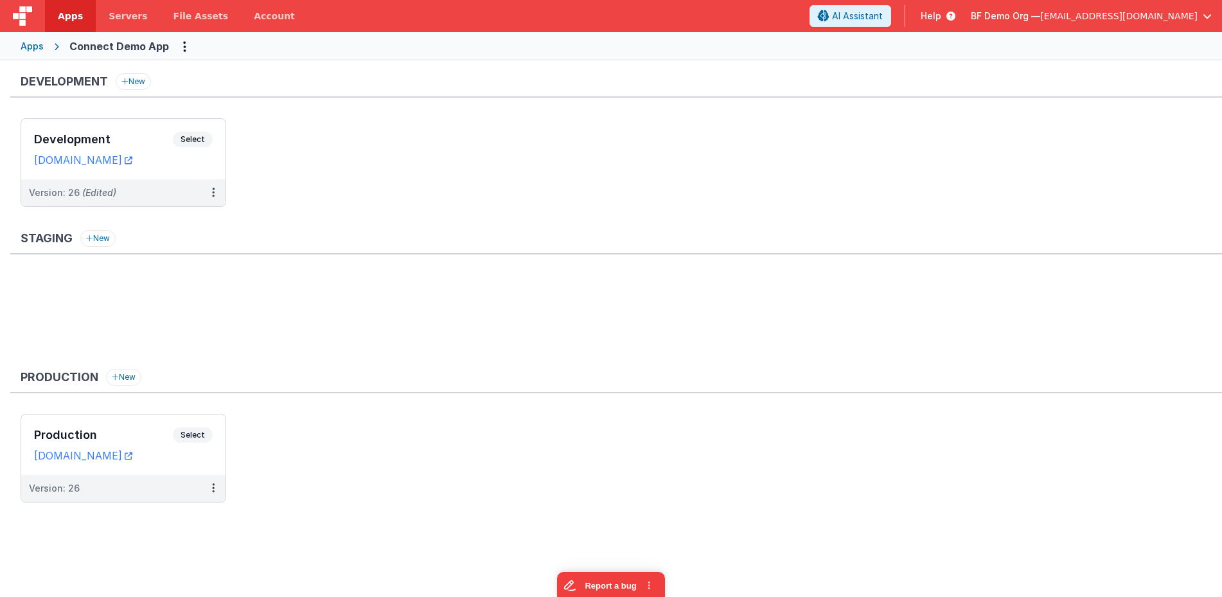
drag, startPoint x: 29, startPoint y: 457, endPoint x: 258, endPoint y: 479, distance: 230.3
click at [258, 479] on ul "Production Select URLs [DOMAIN_NAME] Version: 26" at bounding box center [621, 464] width 1201 height 101
drag, startPoint x: 185, startPoint y: 461, endPoint x: 447, endPoint y: 455, distance: 262.1
click at [447, 455] on ul "Production Select URLs [DOMAIN_NAME] Version: 26" at bounding box center [621, 464] width 1201 height 101
click at [161, 419] on div "Production Select URLs [DOMAIN_NAME]" at bounding box center [123, 444] width 204 height 60
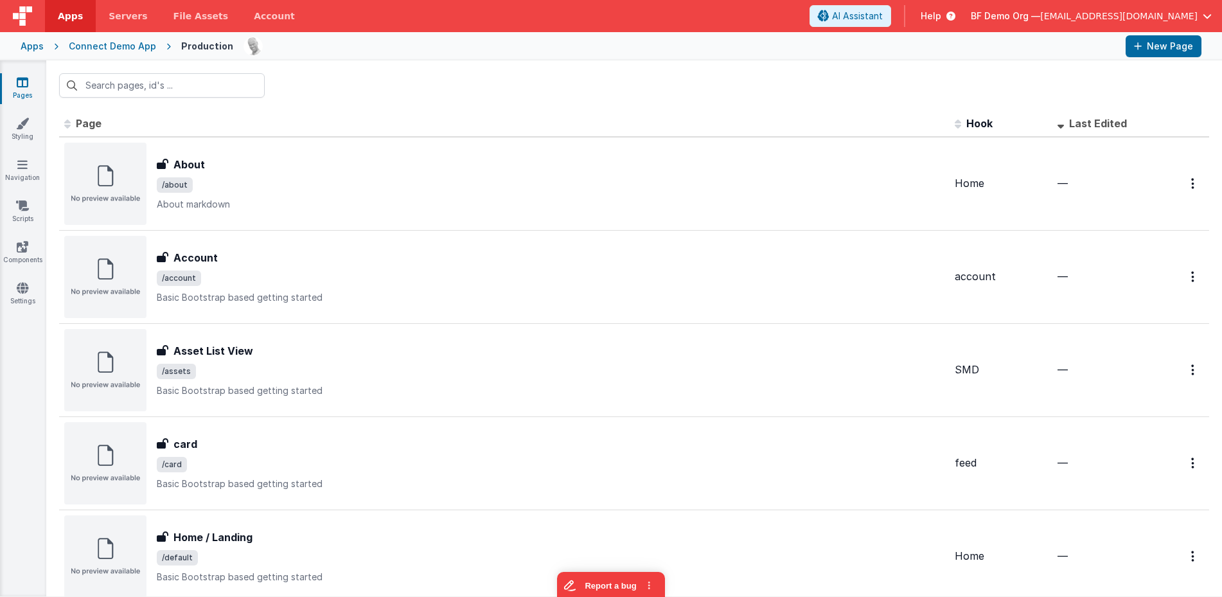
click at [17, 281] on div "Pages Styling Navigation Scripts Components Settings" at bounding box center [23, 328] width 46 height 536
click at [19, 287] on icon at bounding box center [23, 287] width 12 height 13
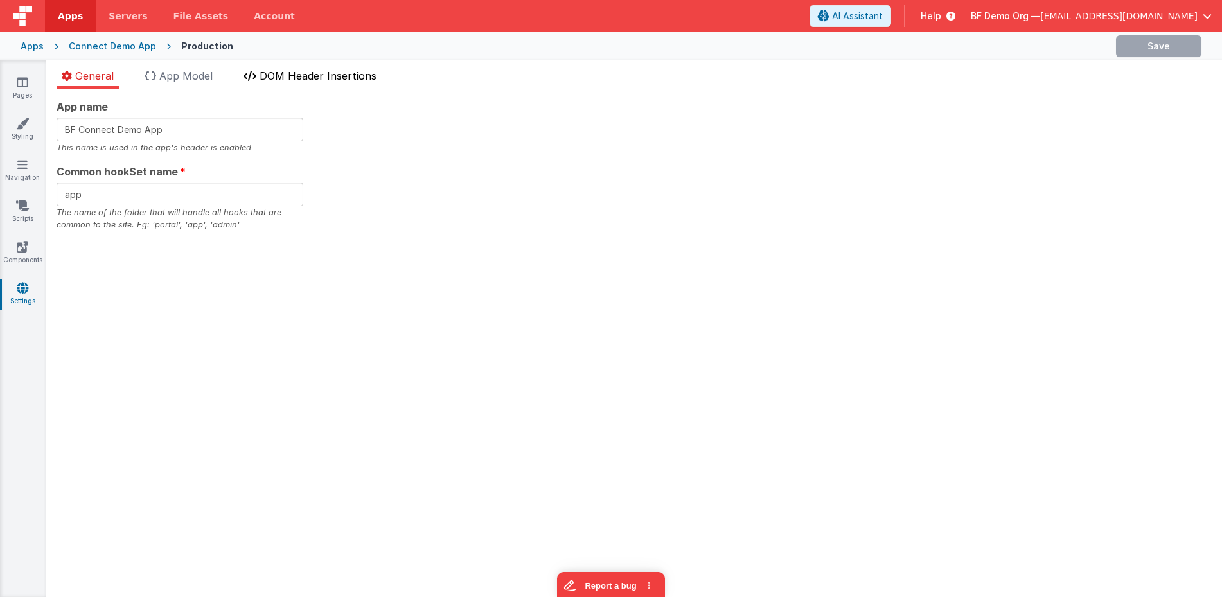
click at [367, 82] on li "DOM Header Insertions" at bounding box center [309, 78] width 143 height 21
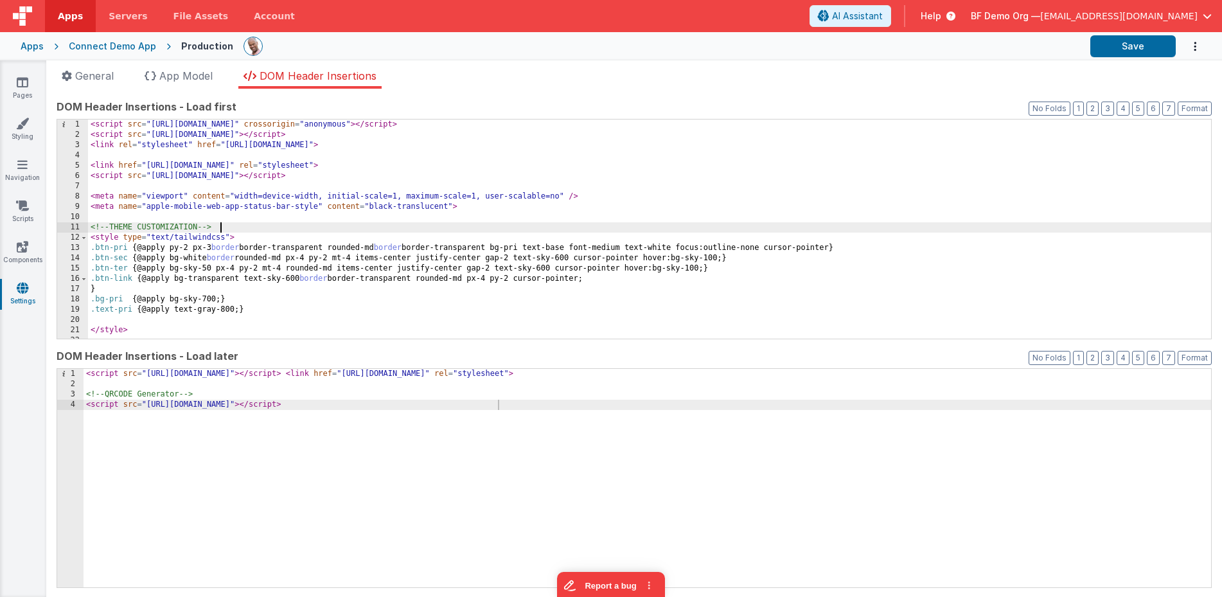
click at [462, 222] on div "< script src = "[URL][DOMAIN_NAME]" crossorigin = "anonymous" > </ script > < s…" at bounding box center [649, 239] width 1123 height 240
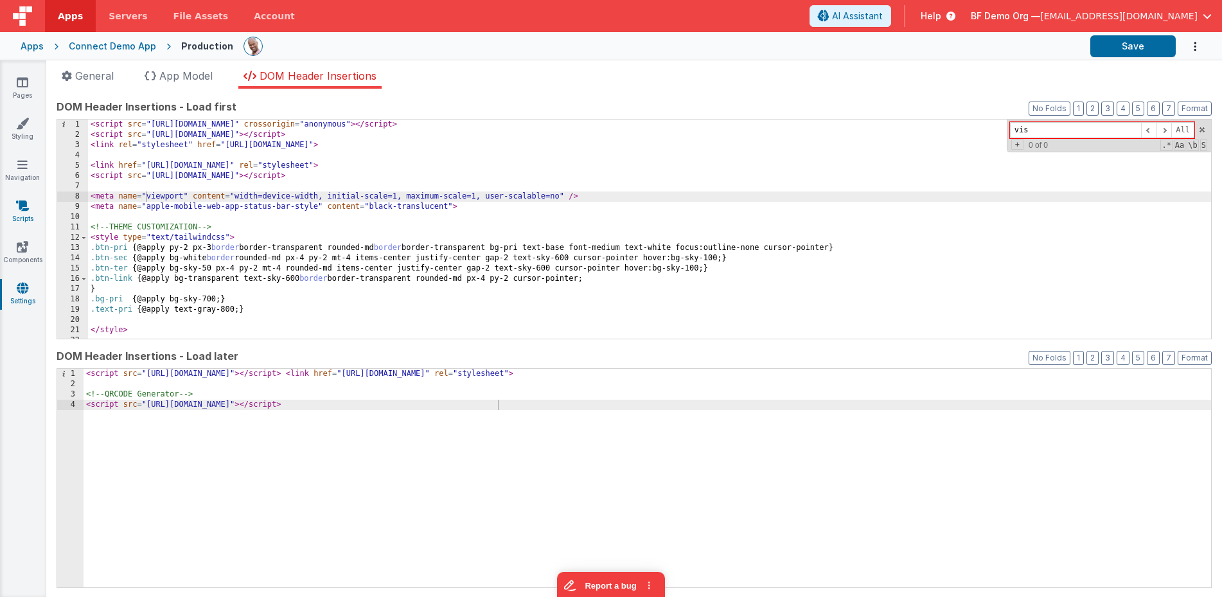
type input "vis"
click at [29, 203] on link "Scripts" at bounding box center [22, 212] width 46 height 26
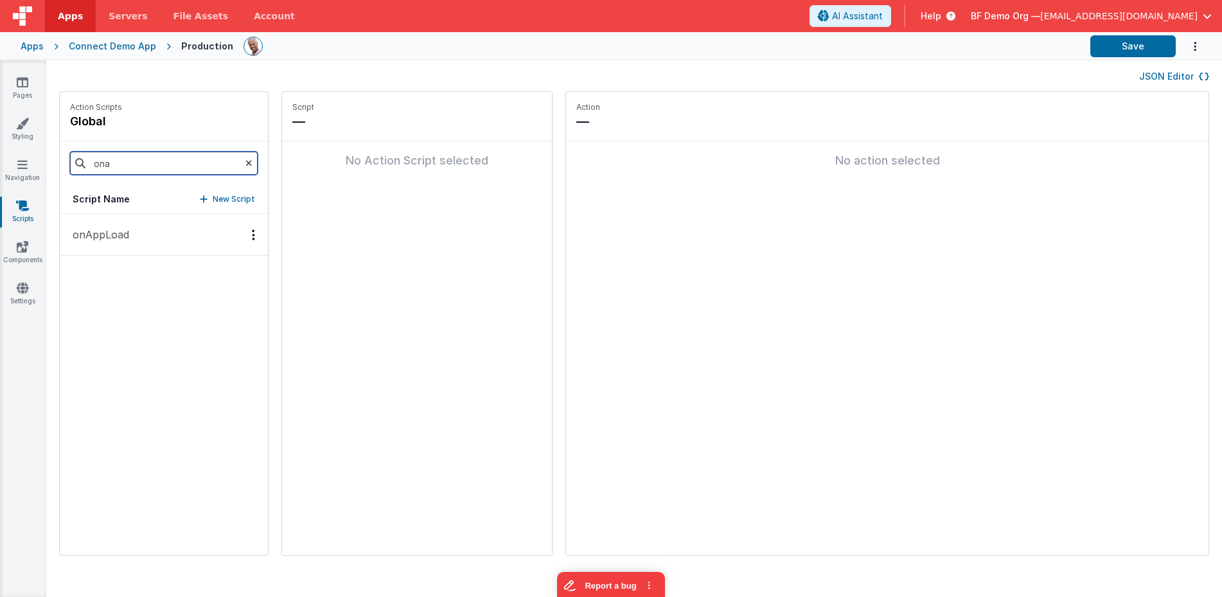
drag, startPoint x: 134, startPoint y: 166, endPoint x: 85, endPoint y: 161, distance: 49.0
click at [85, 161] on input "ona" at bounding box center [164, 163] width 188 height 23
click at [125, 244] on button "onAppLoad" at bounding box center [164, 235] width 208 height 42
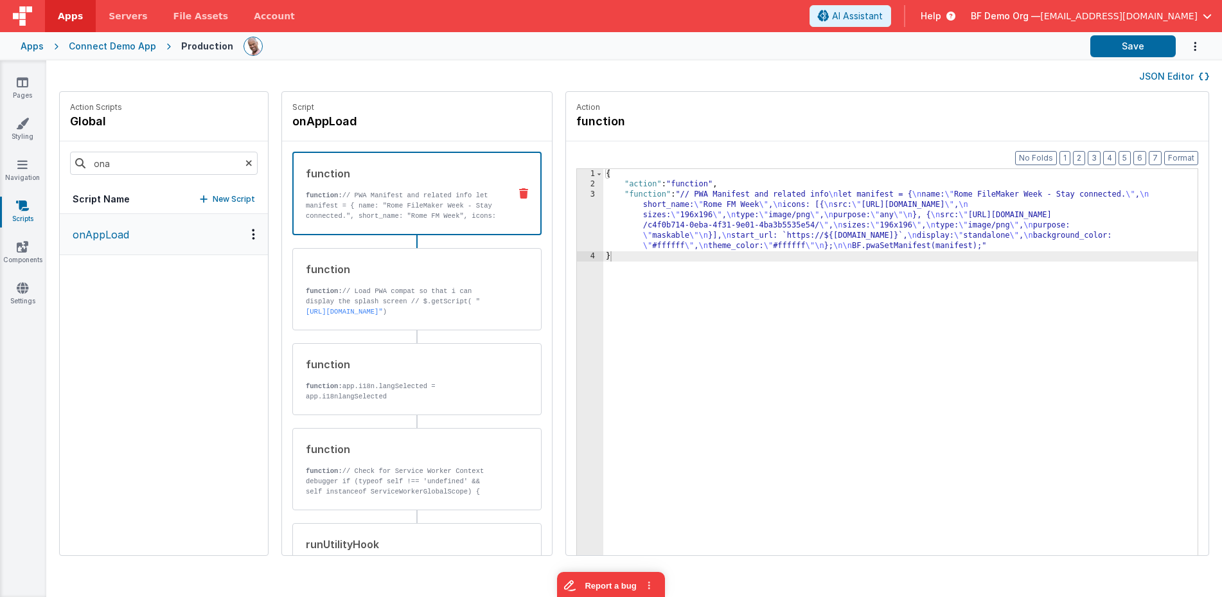
click at [1158, 80] on button "JSON Editor" at bounding box center [1174, 76] width 70 height 13
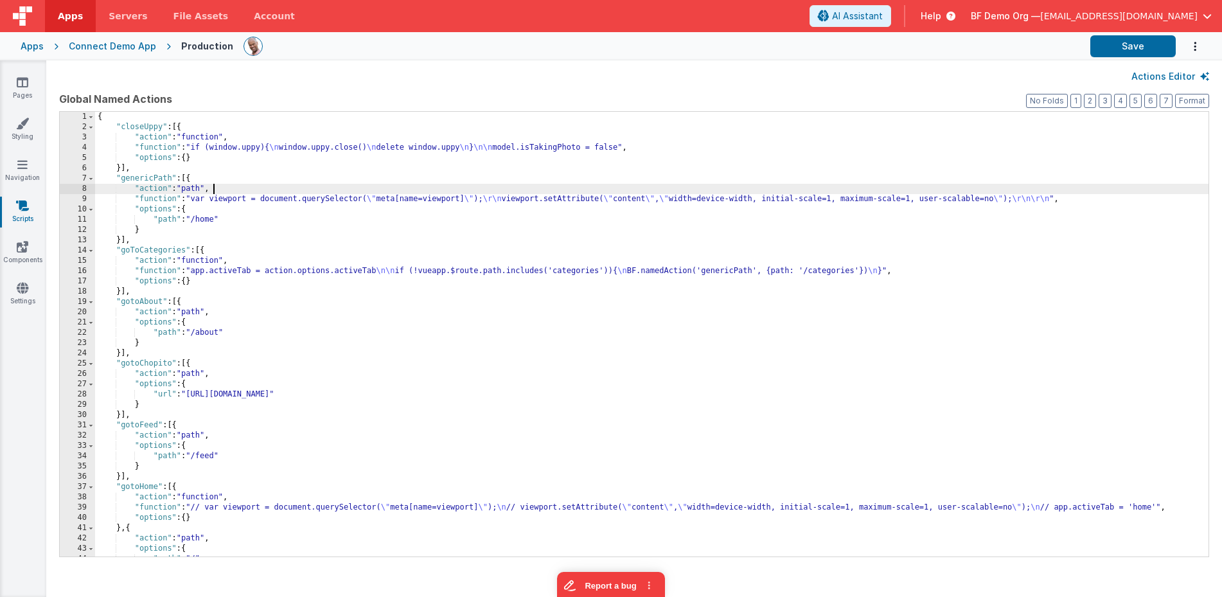
click at [856, 189] on div "{ "closeUppy" : [{ "action" : "function" , "function" : "if (window.uppy){ \n w…" at bounding box center [651, 344] width 1113 height 465
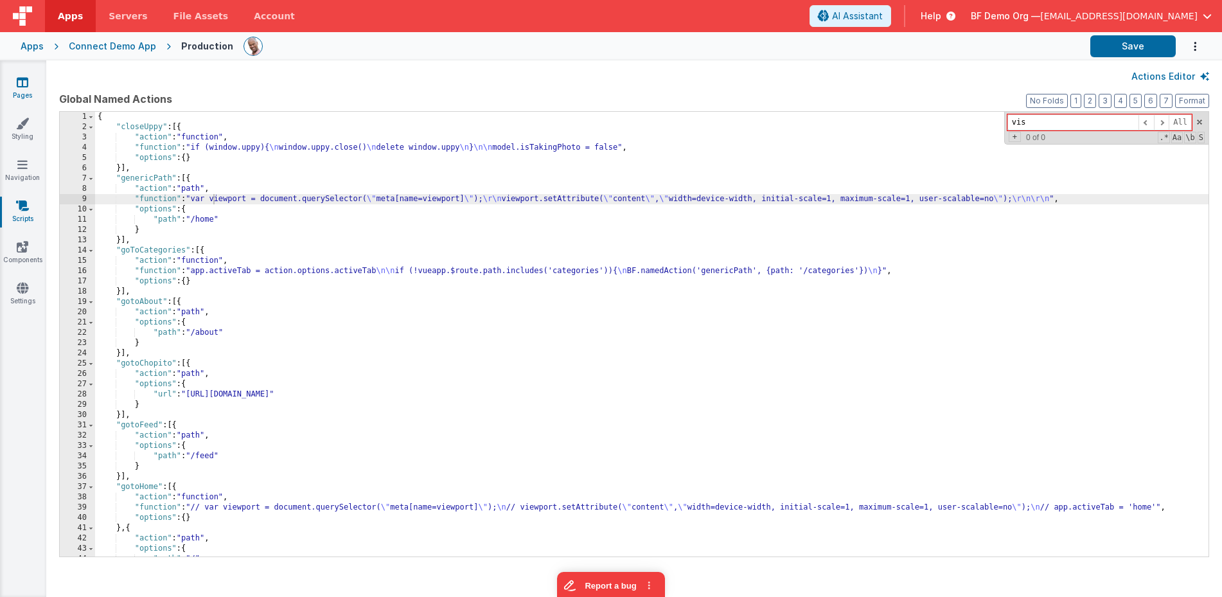
type input "vis"
click at [19, 84] on icon at bounding box center [23, 82] width 12 height 13
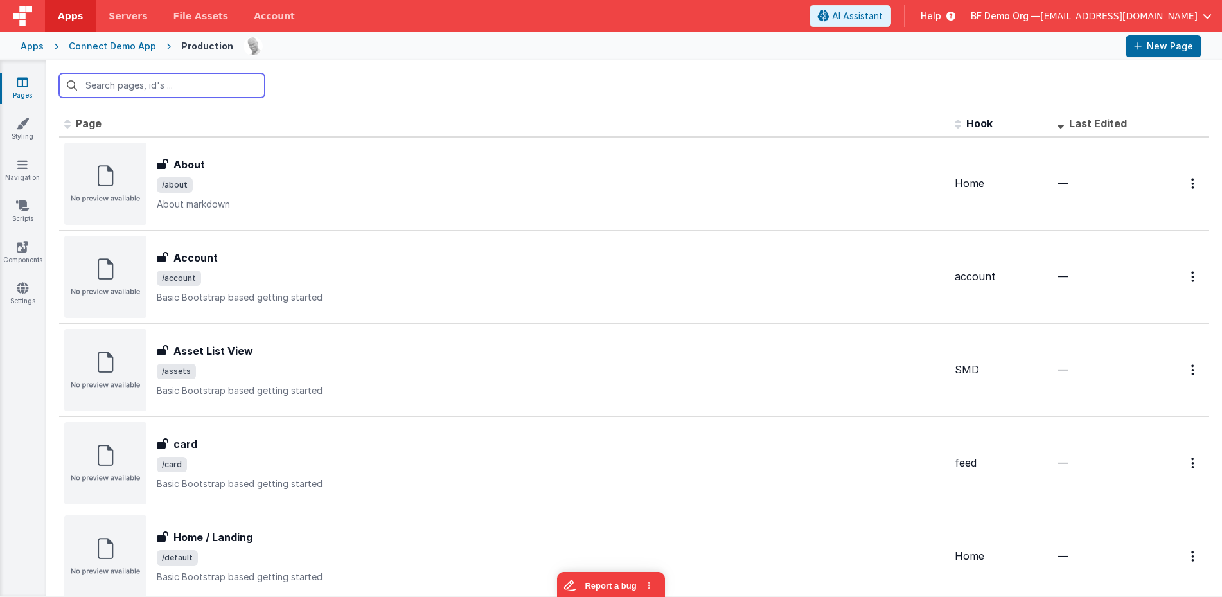
click at [145, 87] on input "text" at bounding box center [162, 85] width 206 height 24
type input "d"
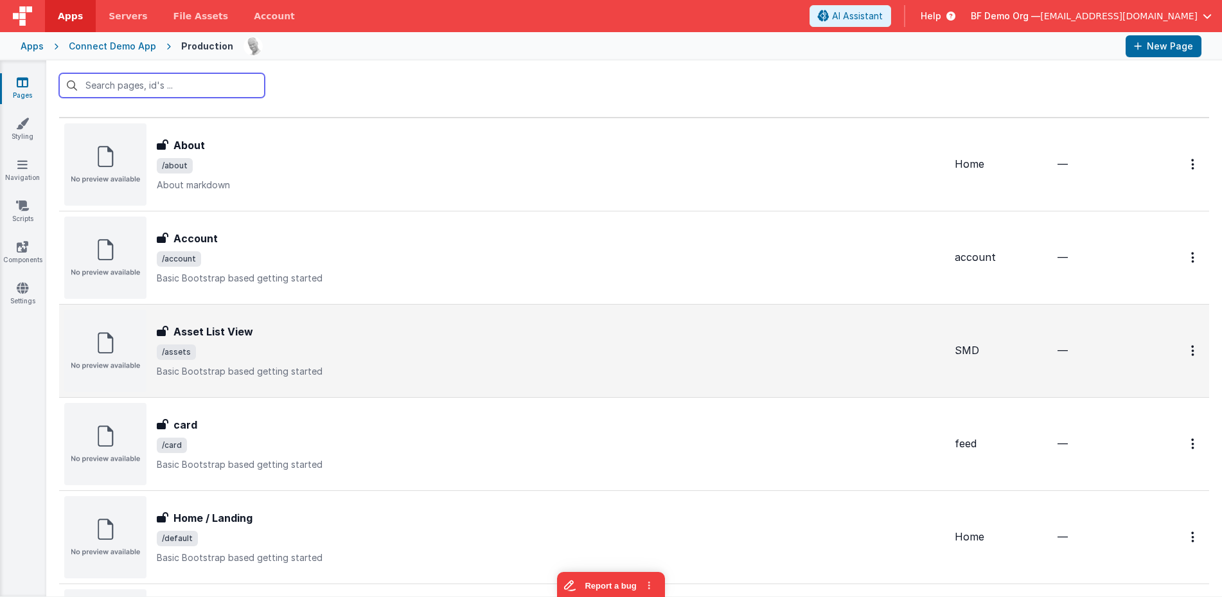
scroll to position [33, 0]
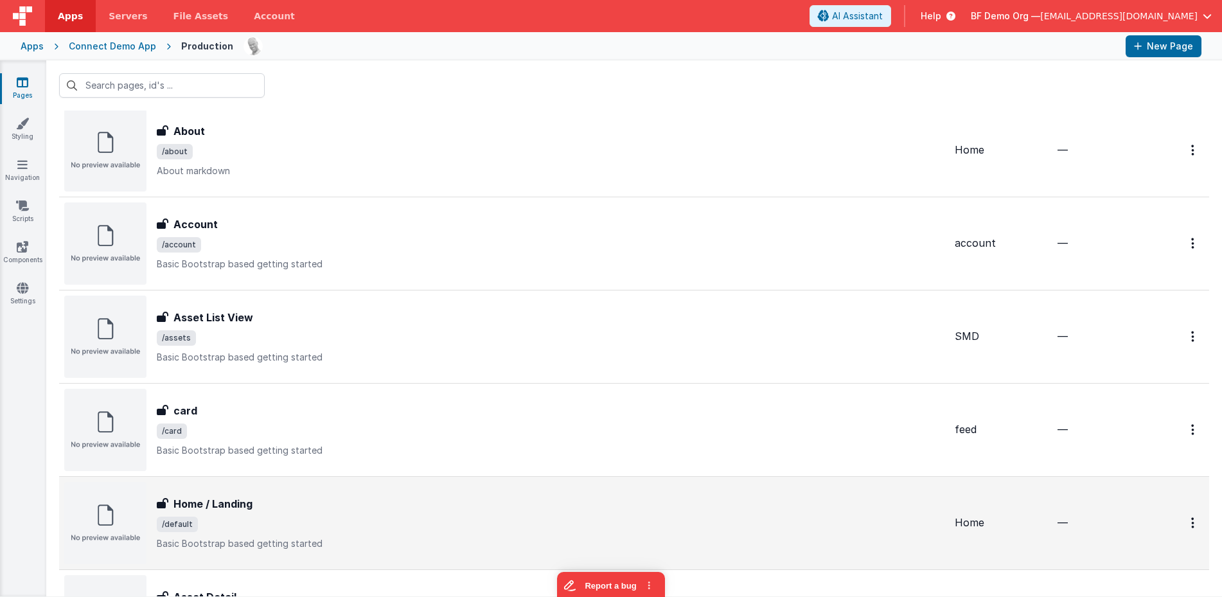
click at [243, 517] on span "/default" at bounding box center [551, 523] width 788 height 15
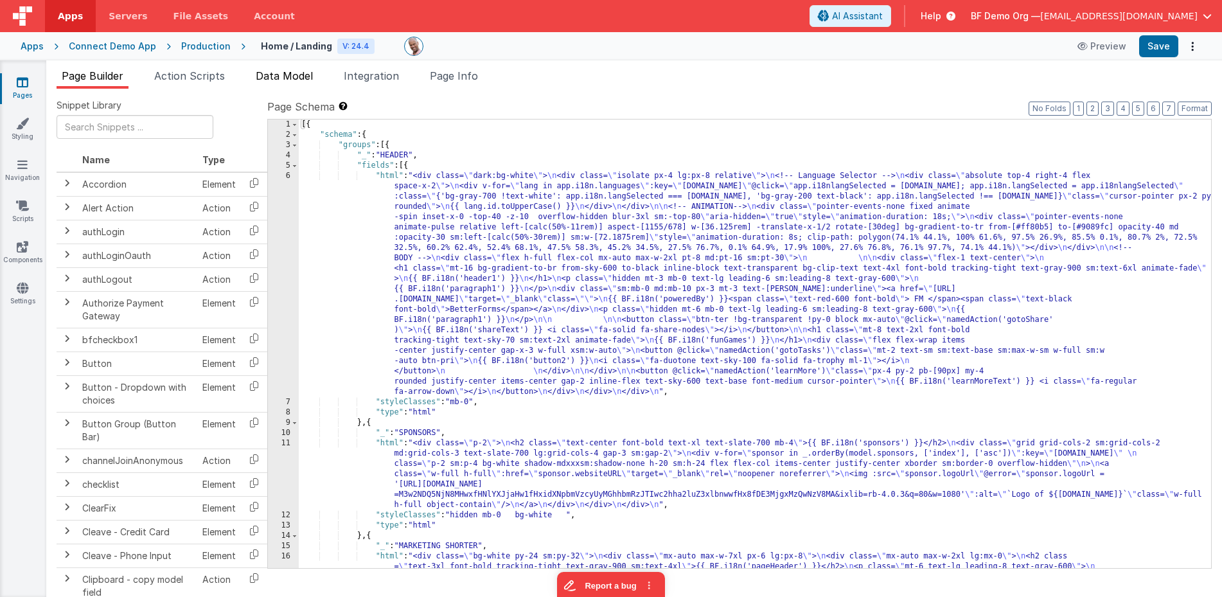
click at [277, 72] on span "Data Model" at bounding box center [284, 75] width 57 height 13
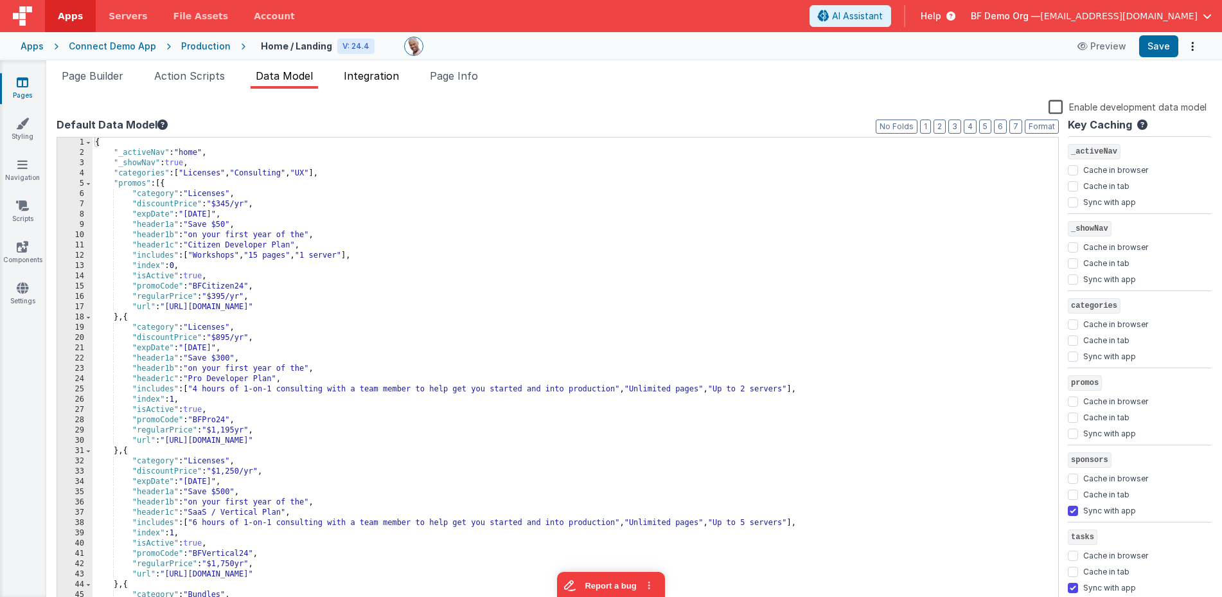
click at [394, 77] on span "Integration" at bounding box center [371, 75] width 55 height 13
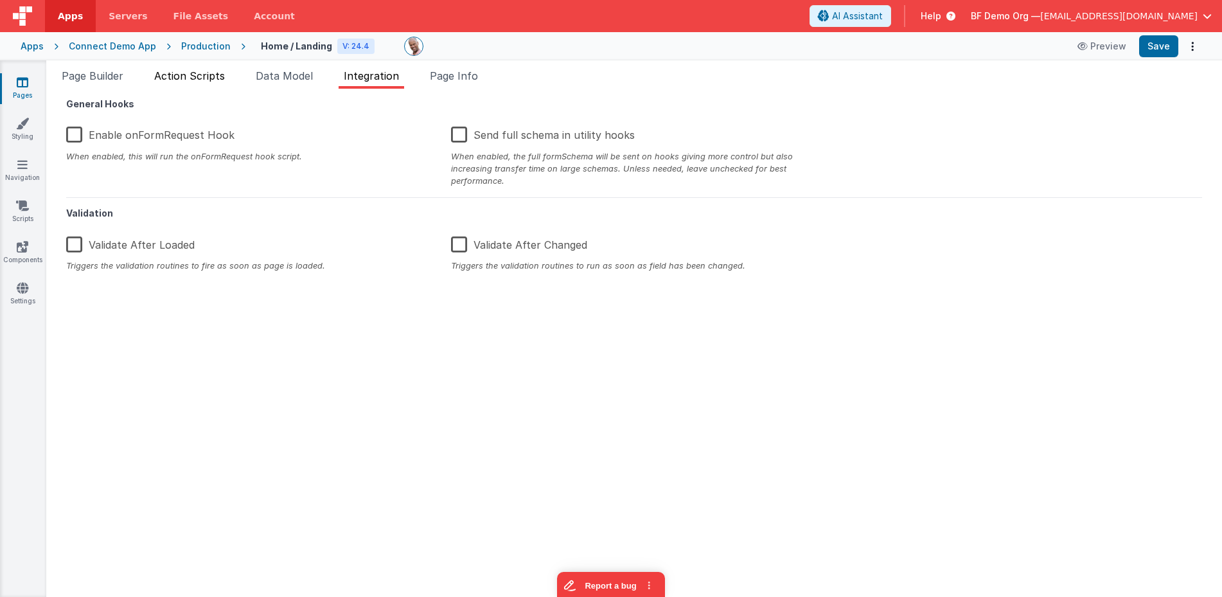
click at [209, 76] on span "Action Scripts" at bounding box center [189, 75] width 71 height 13
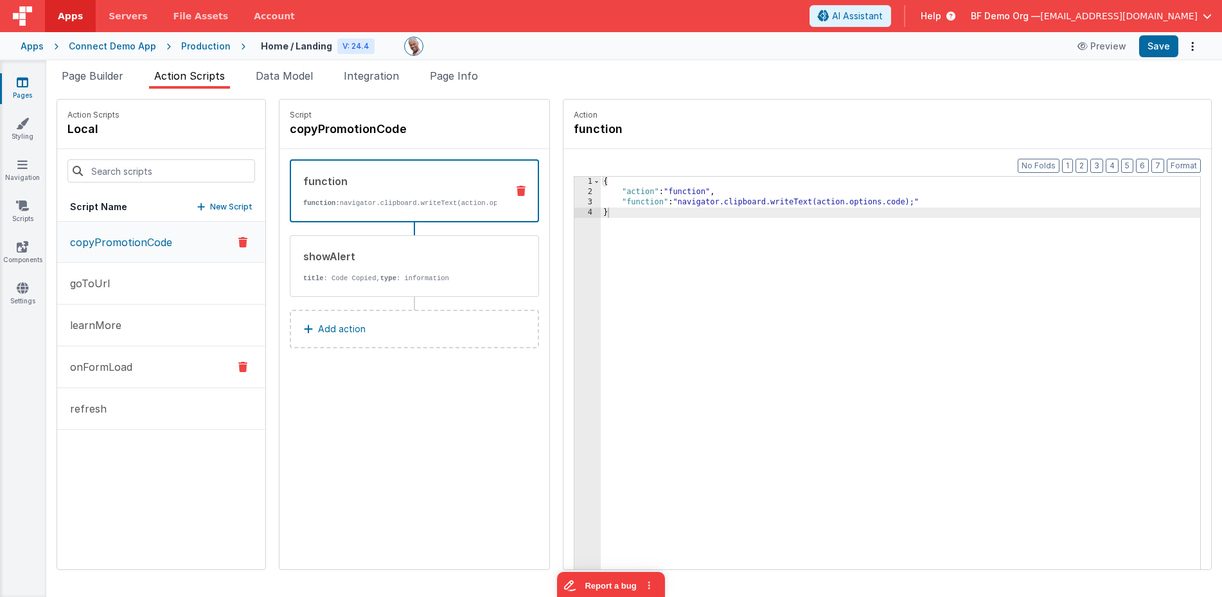
click at [116, 371] on p "onFormLoad" at bounding box center [97, 366] width 70 height 15
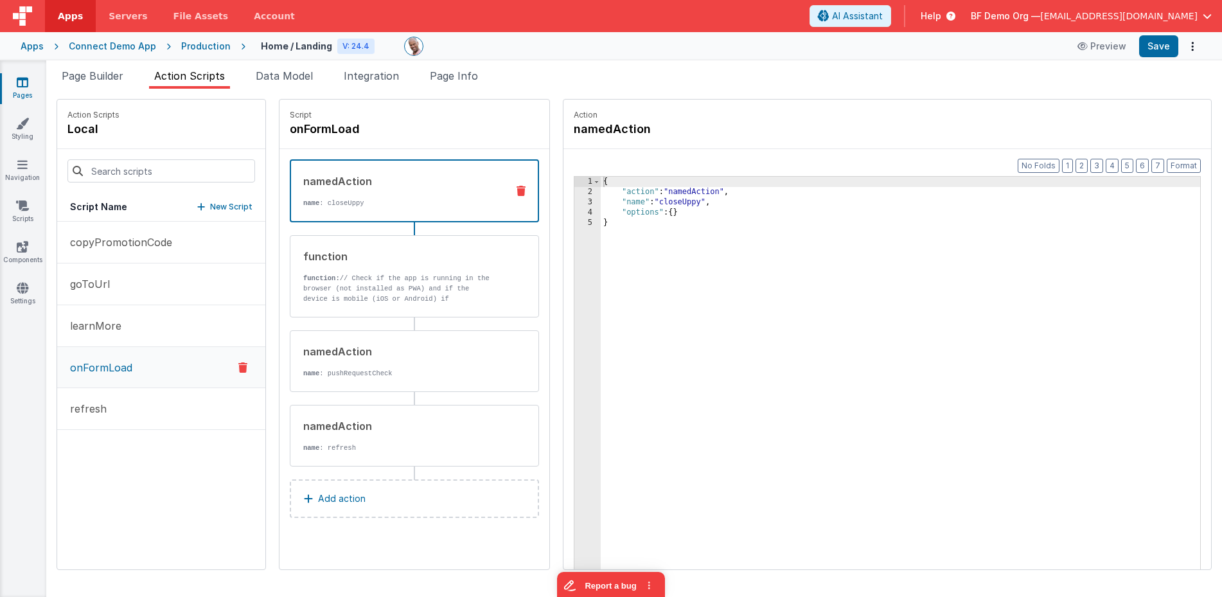
click at [196, 48] on div "Production" at bounding box center [205, 46] width 49 height 13
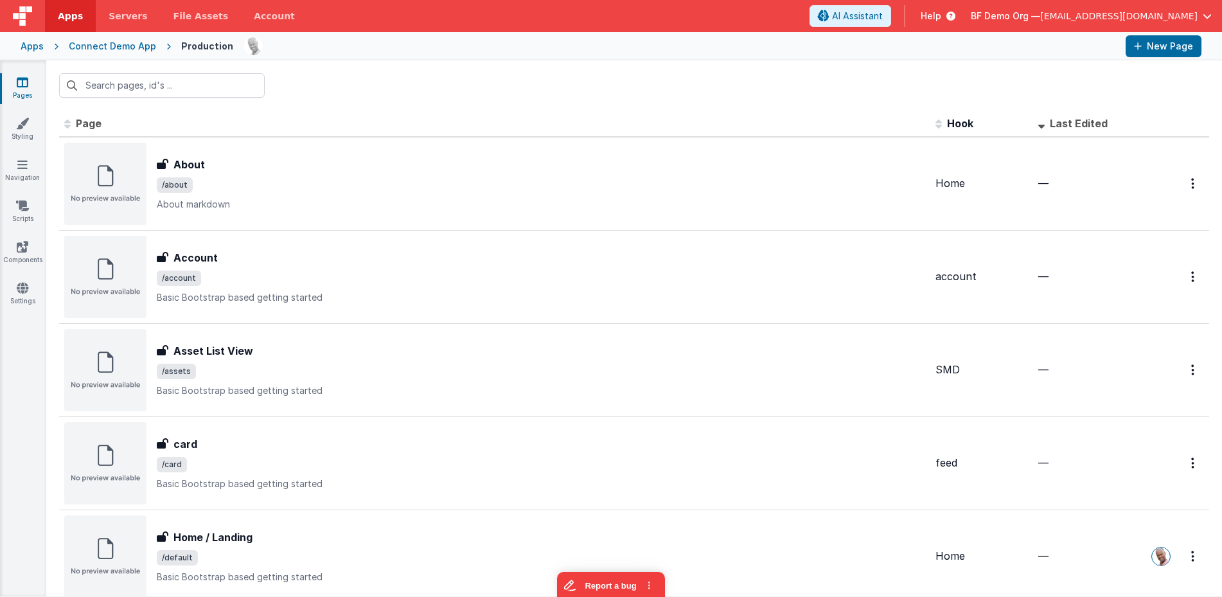
click at [103, 44] on div "Connect Demo App" at bounding box center [112, 46] width 87 height 13
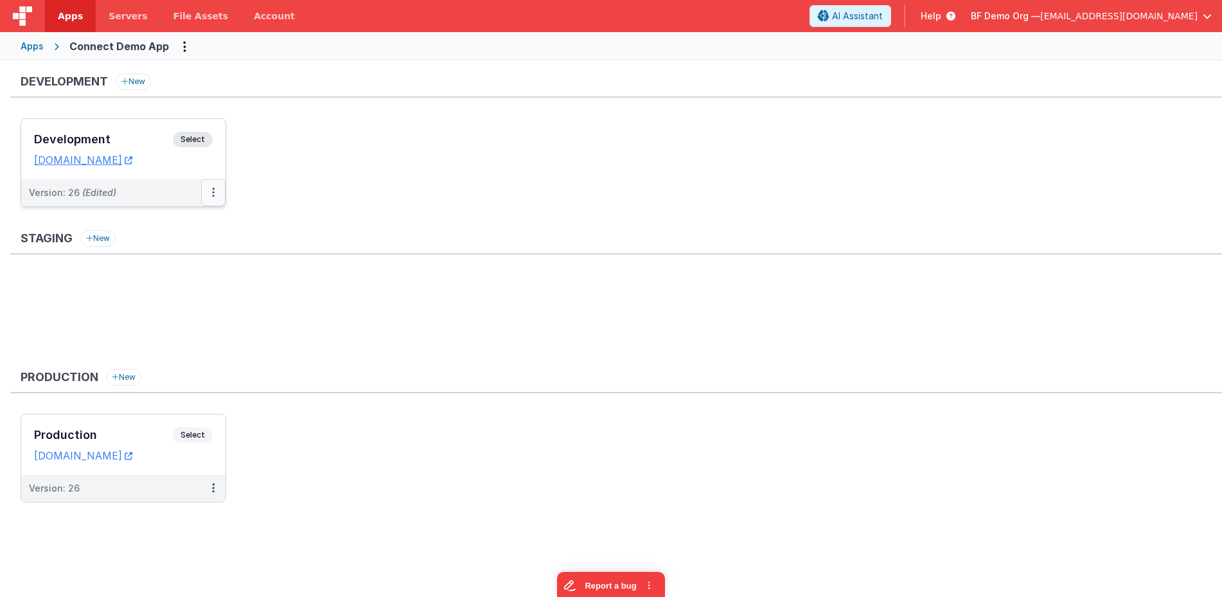
click at [209, 190] on button at bounding box center [213, 192] width 24 height 27
click at [162, 212] on link "Edit" at bounding box center [168, 221] width 113 height 23
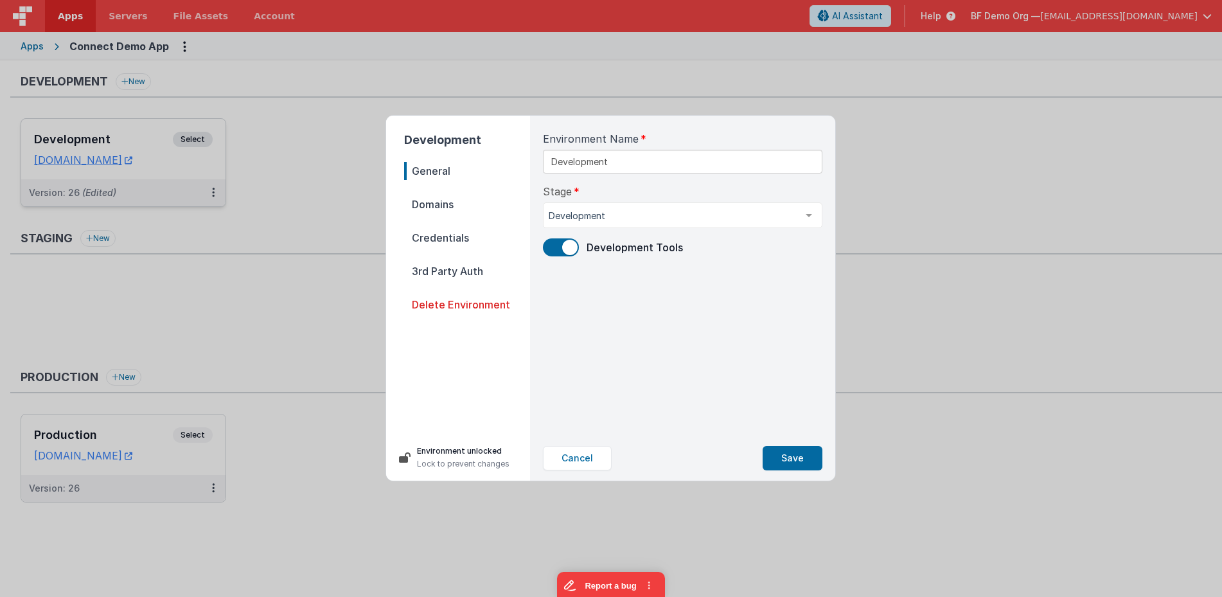
click at [451, 211] on span "Domains" at bounding box center [467, 204] width 126 height 18
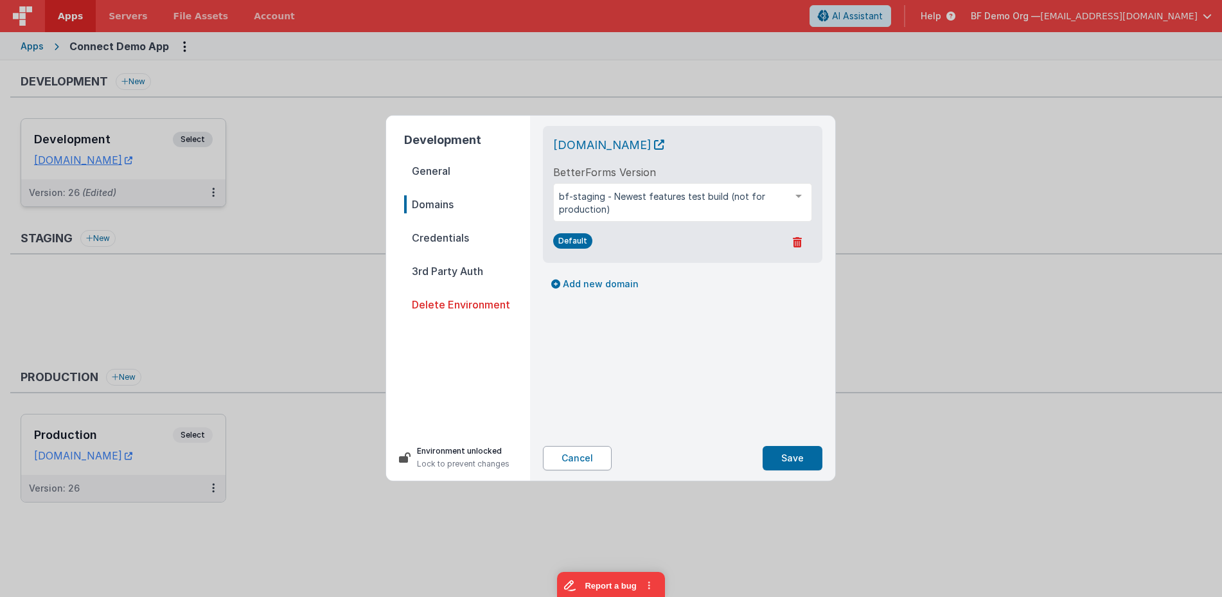
click at [577, 460] on button "Cancel" at bounding box center [577, 458] width 69 height 24
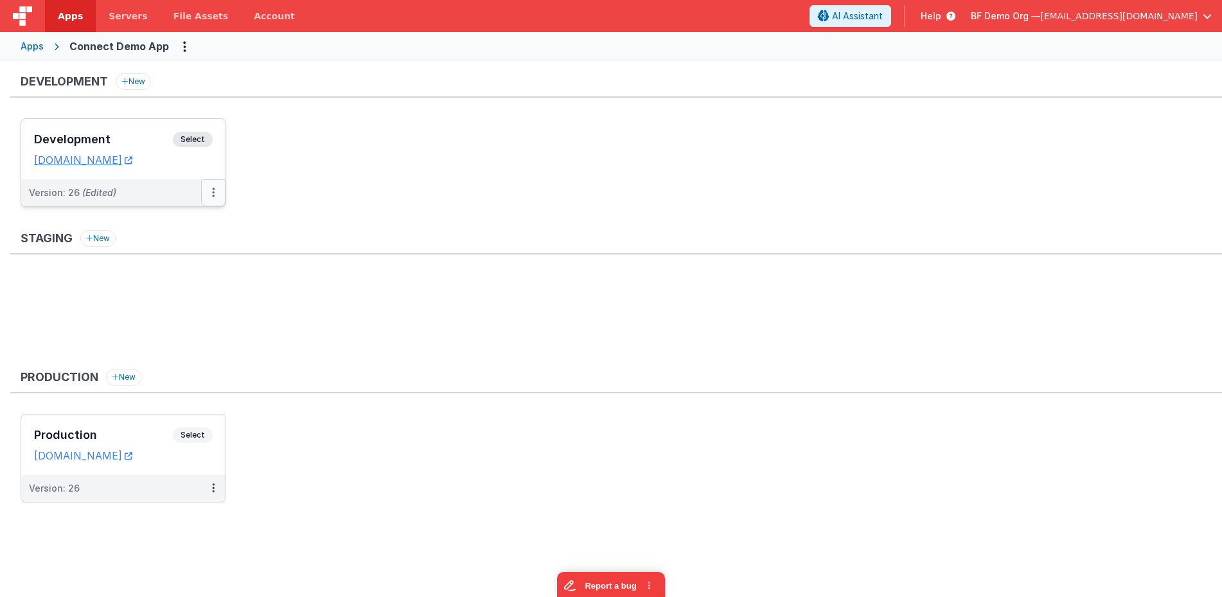
click at [213, 192] on icon at bounding box center [213, 192] width 3 height 1
click at [170, 240] on link "Deploy..." at bounding box center [168, 244] width 113 height 23
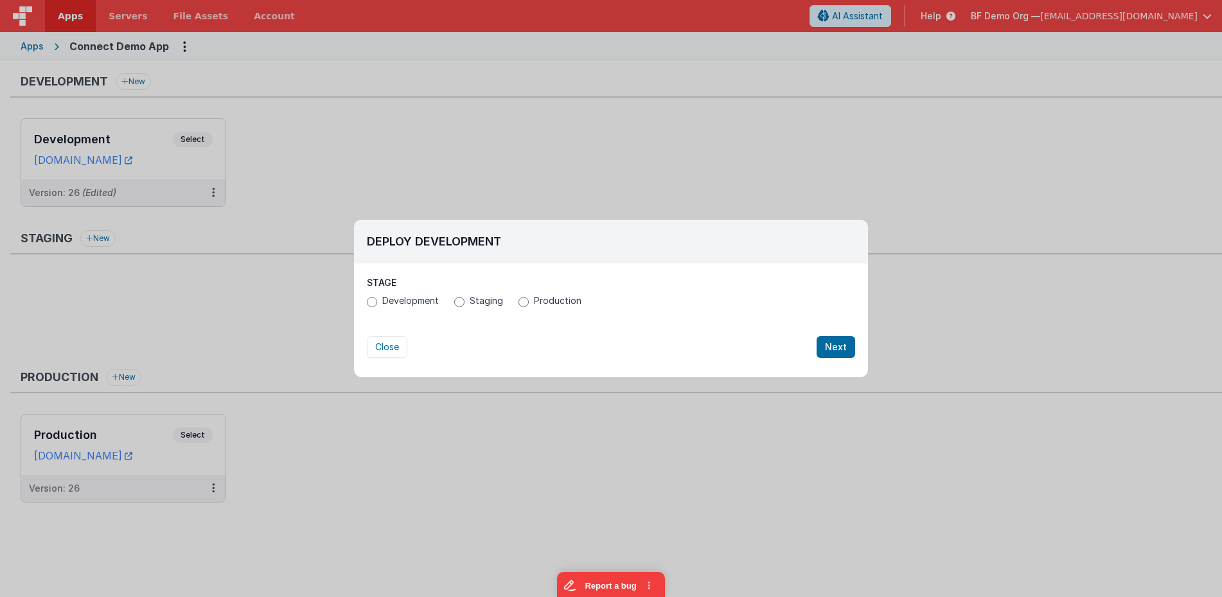
click at [529, 301] on label "Production" at bounding box center [549, 300] width 63 height 13
click at [529, 301] on input "Production" at bounding box center [523, 302] width 10 height 10
radio input "true"
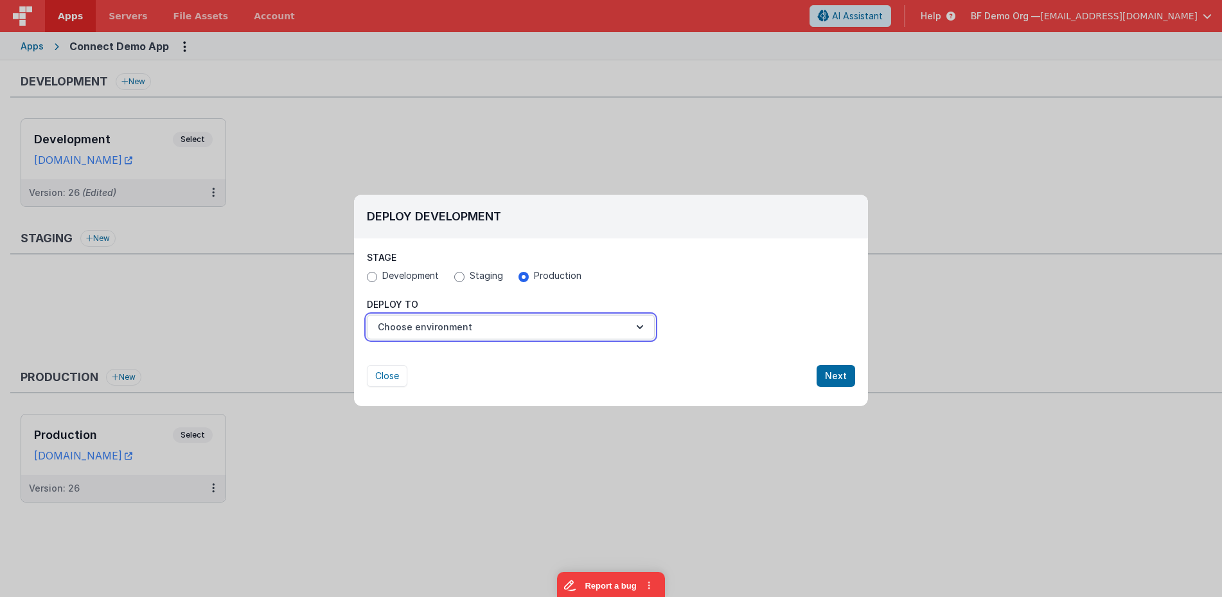
click at [632, 317] on button "Choose environment" at bounding box center [511, 327] width 288 height 24
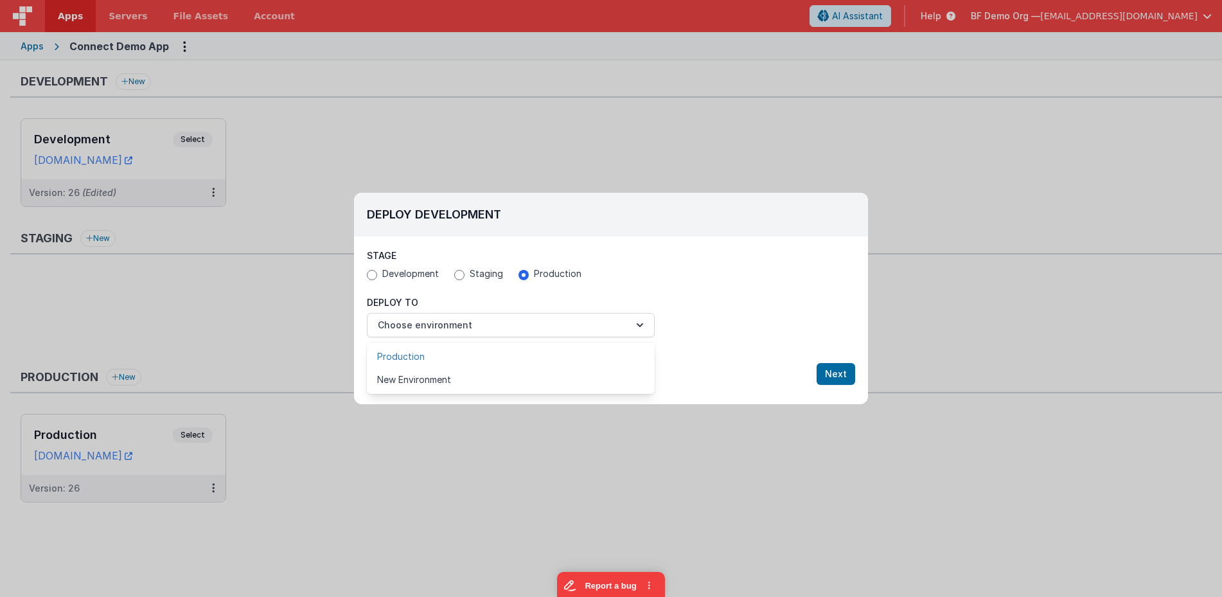
click at [590, 349] on link "Production" at bounding box center [511, 356] width 288 height 23
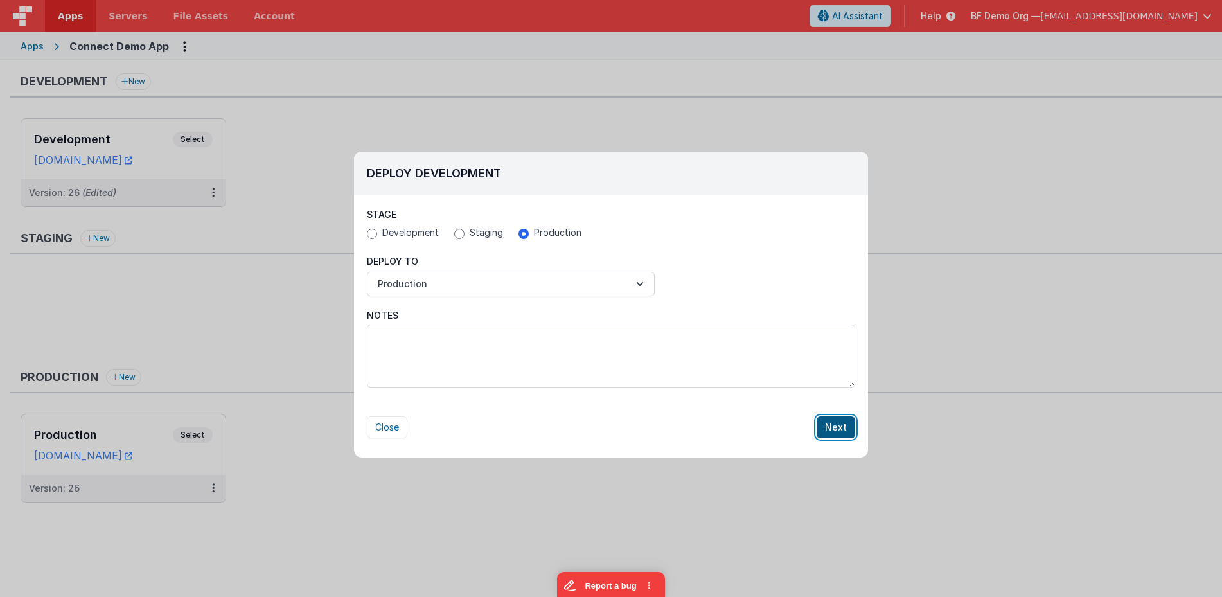
click at [829, 426] on button "Next" at bounding box center [835, 427] width 39 height 22
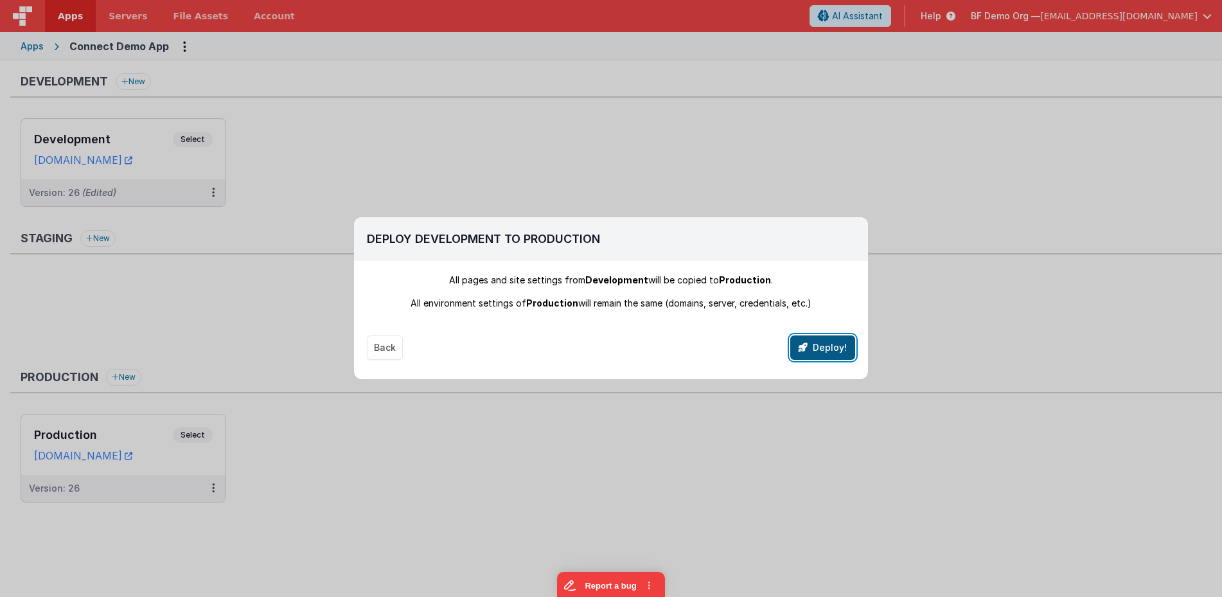
click at [828, 350] on button "Deploy!" at bounding box center [822, 347] width 65 height 24
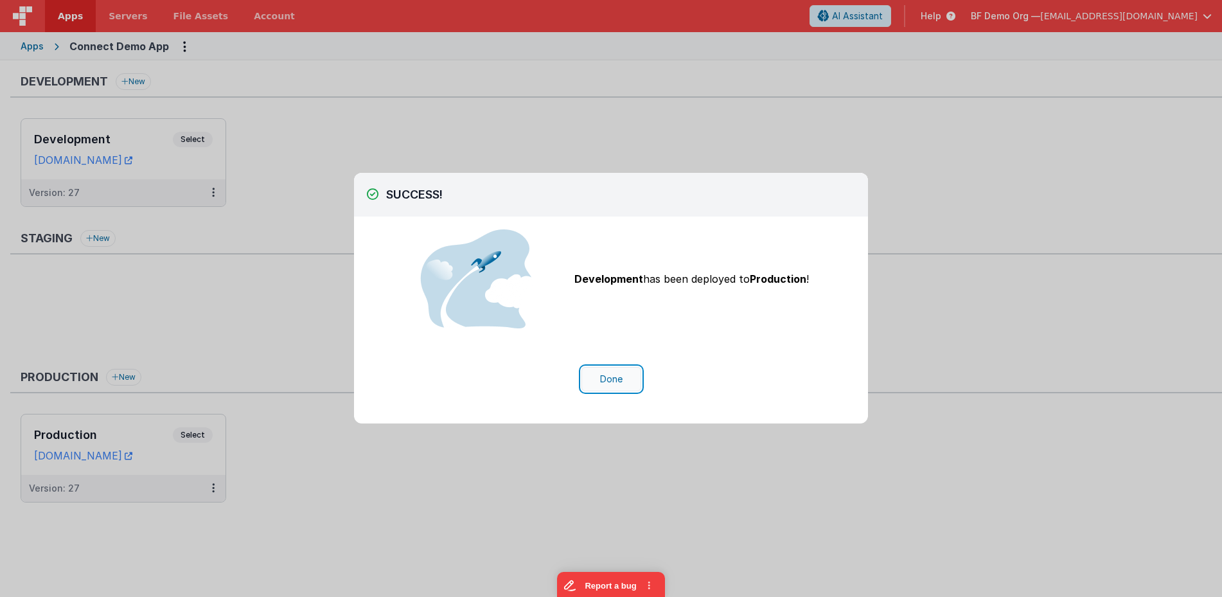
click at [626, 385] on button "Done" at bounding box center [611, 379] width 60 height 24
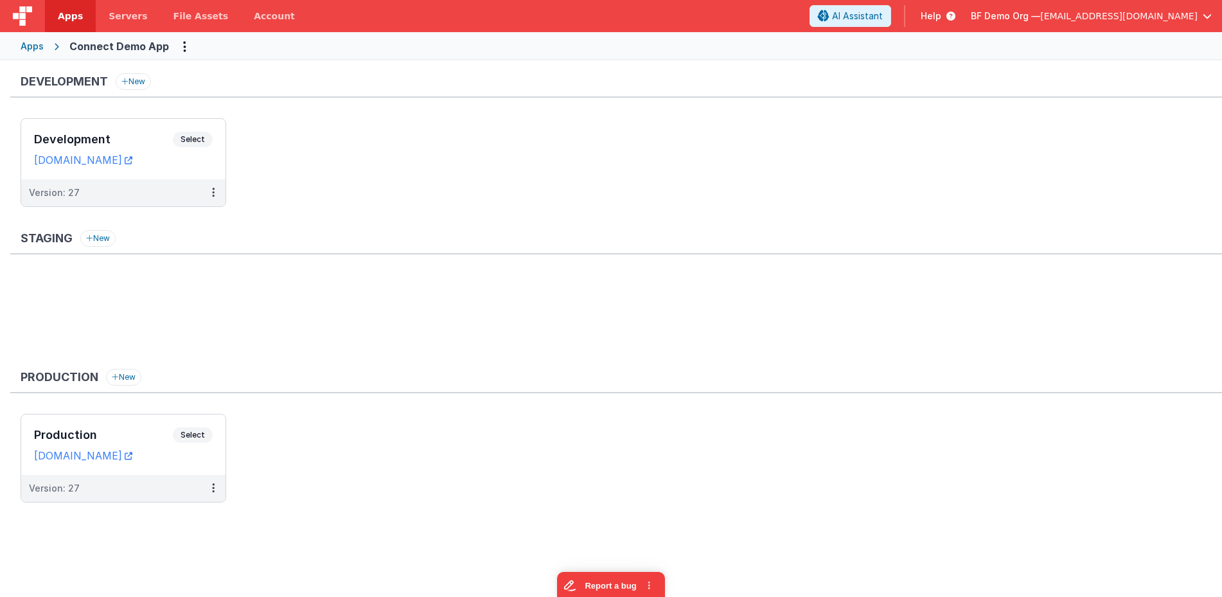
click at [626, 385] on div "Production New" at bounding box center [615, 381] width 1211 height 24
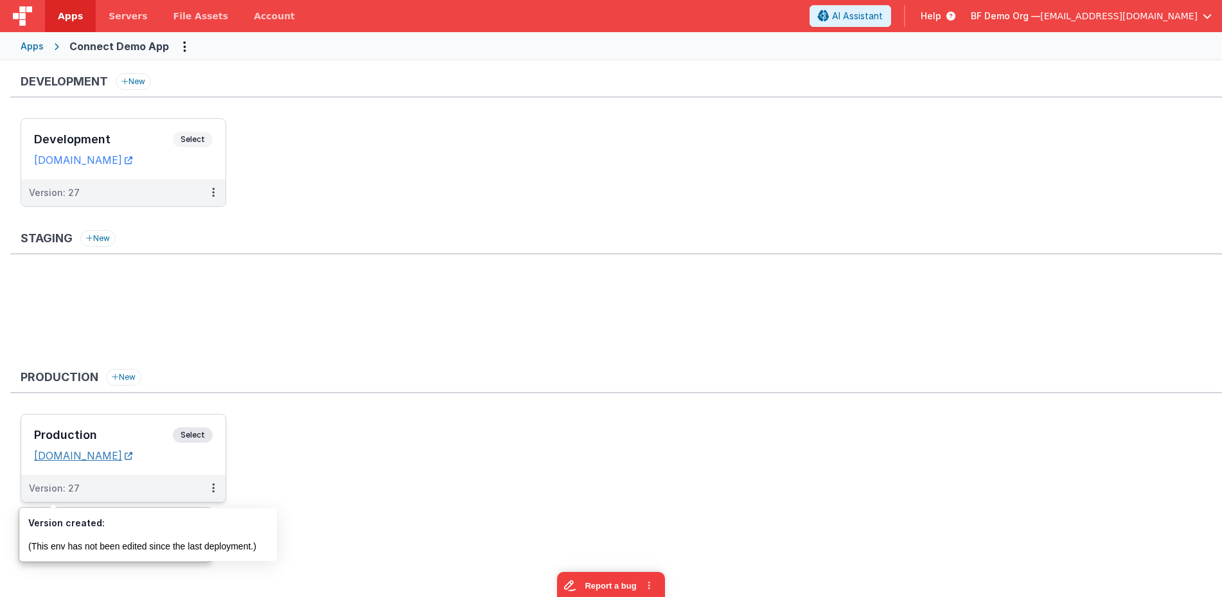
click at [92, 458] on link "[DOMAIN_NAME]" at bounding box center [83, 455] width 98 height 13
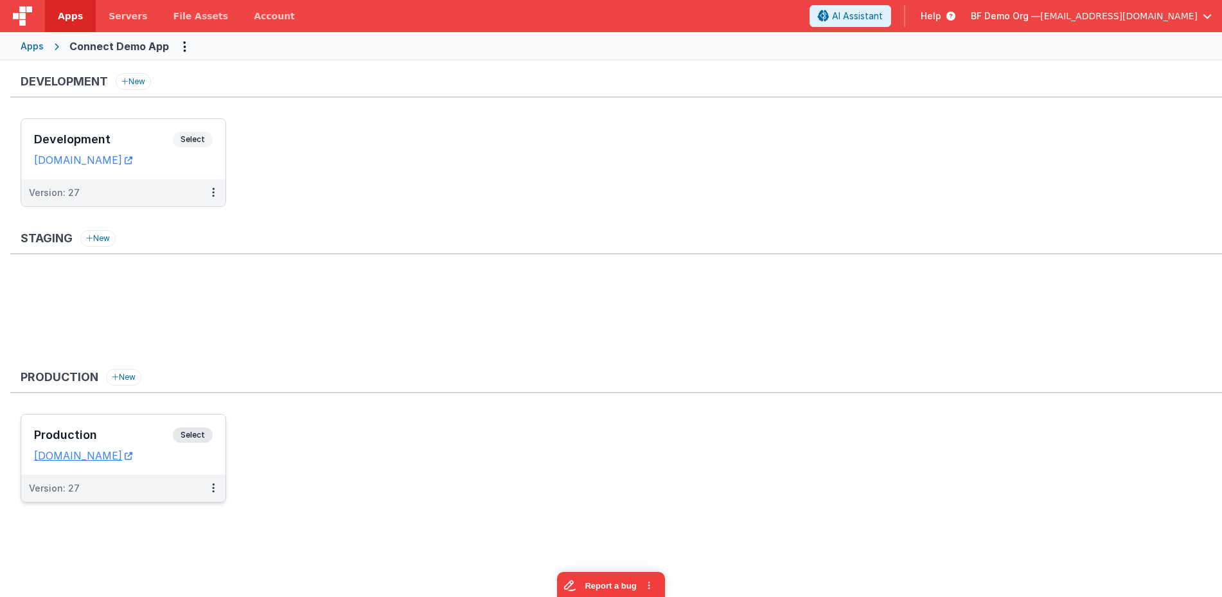
click at [196, 430] on span "Select" at bounding box center [193, 434] width 40 height 15
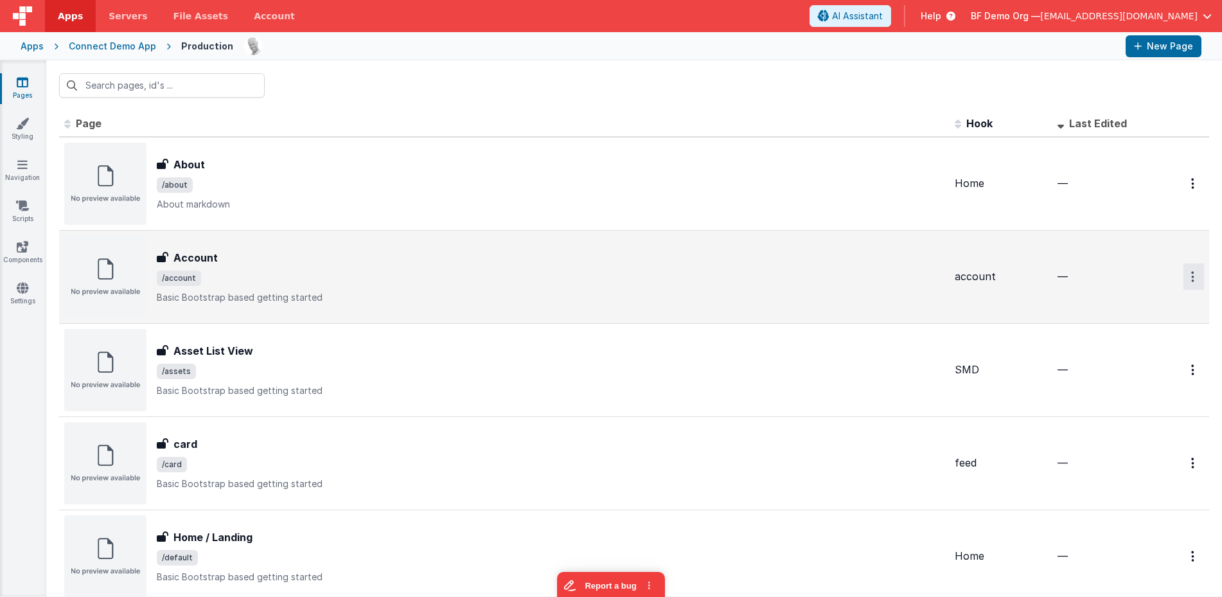
click at [1190, 277] on button "Options" at bounding box center [1193, 276] width 21 height 26
click at [1149, 313] on link "Preview" at bounding box center [1147, 306] width 113 height 23
